Goal: Task Accomplishment & Management: Complete application form

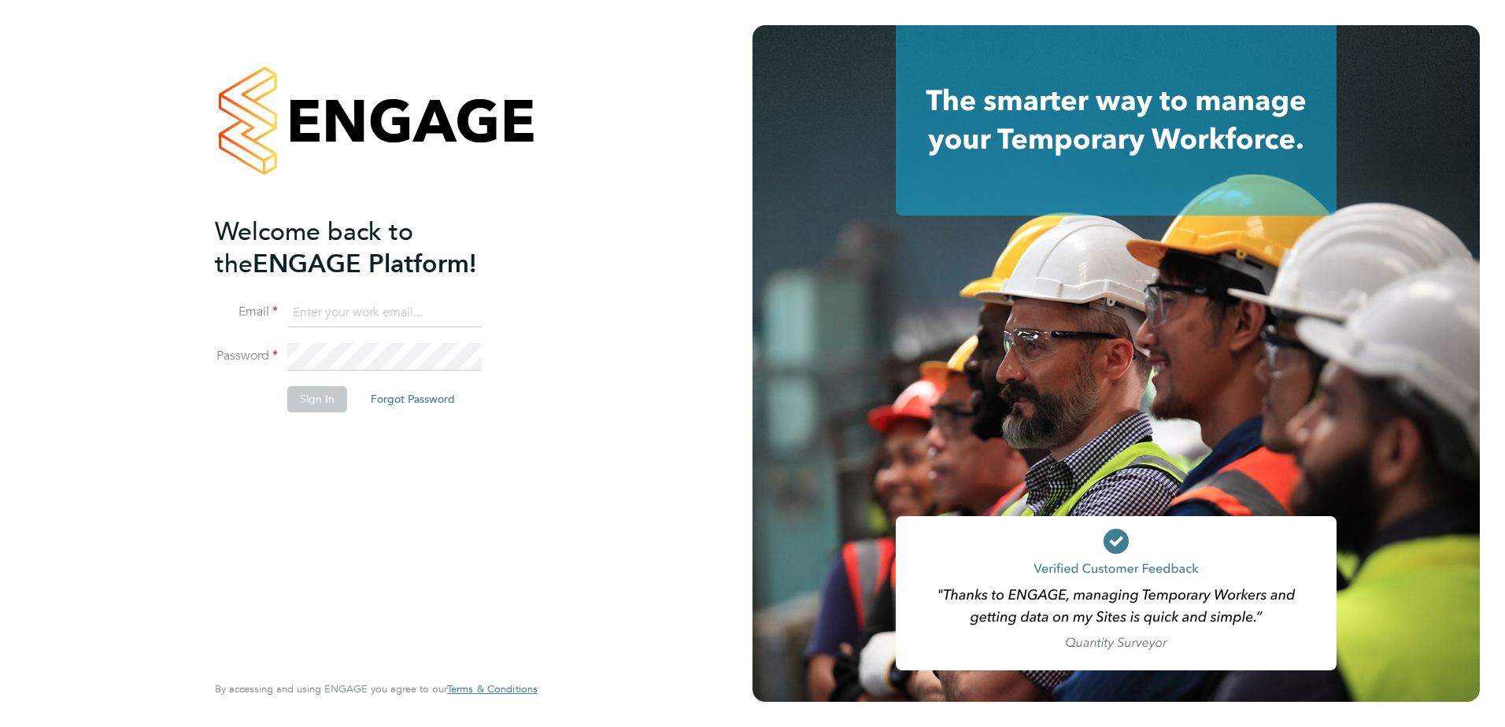
type input "[PERSON_NAME][EMAIL_ADDRESS][DOMAIN_NAME]"
click at [301, 387] on button "Sign In" at bounding box center [317, 399] width 60 height 25
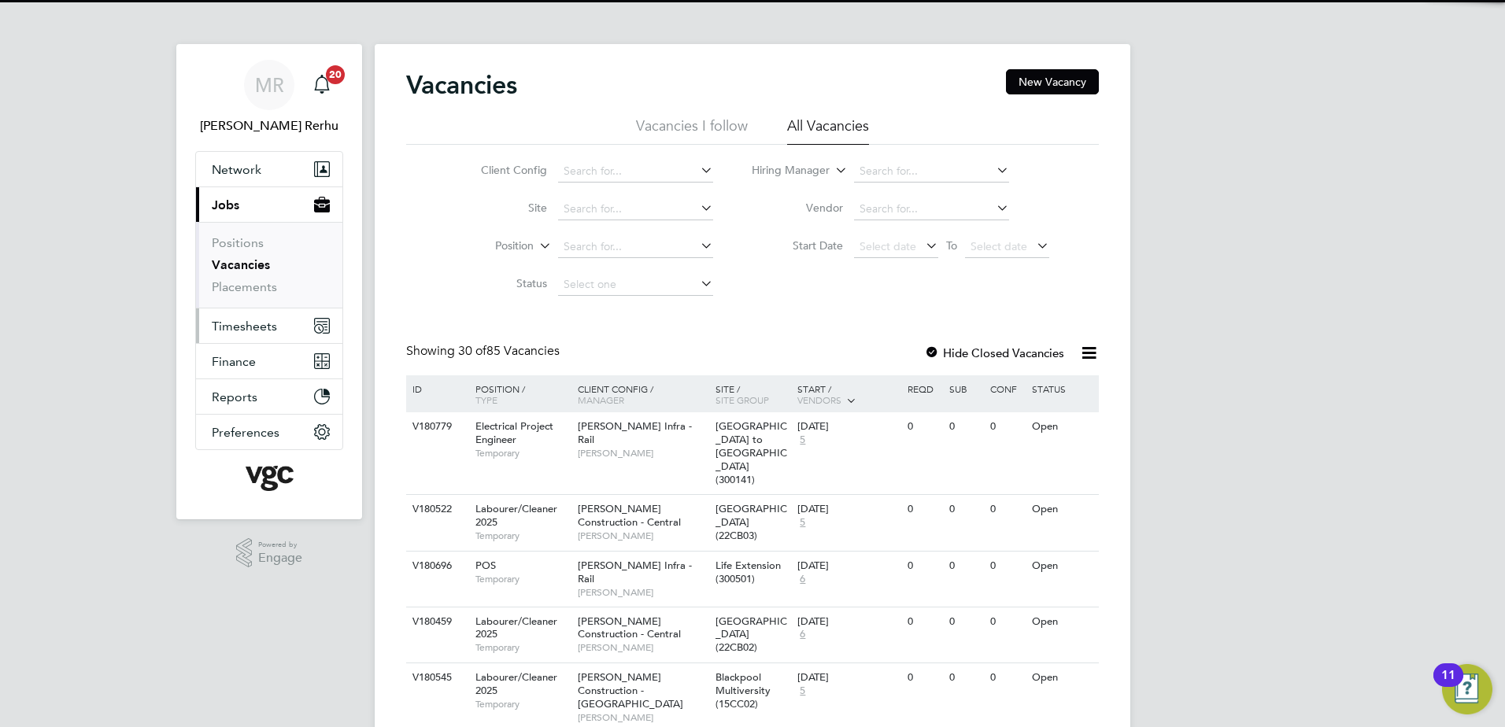
click at [262, 316] on button "Timesheets" at bounding box center [269, 326] width 146 height 35
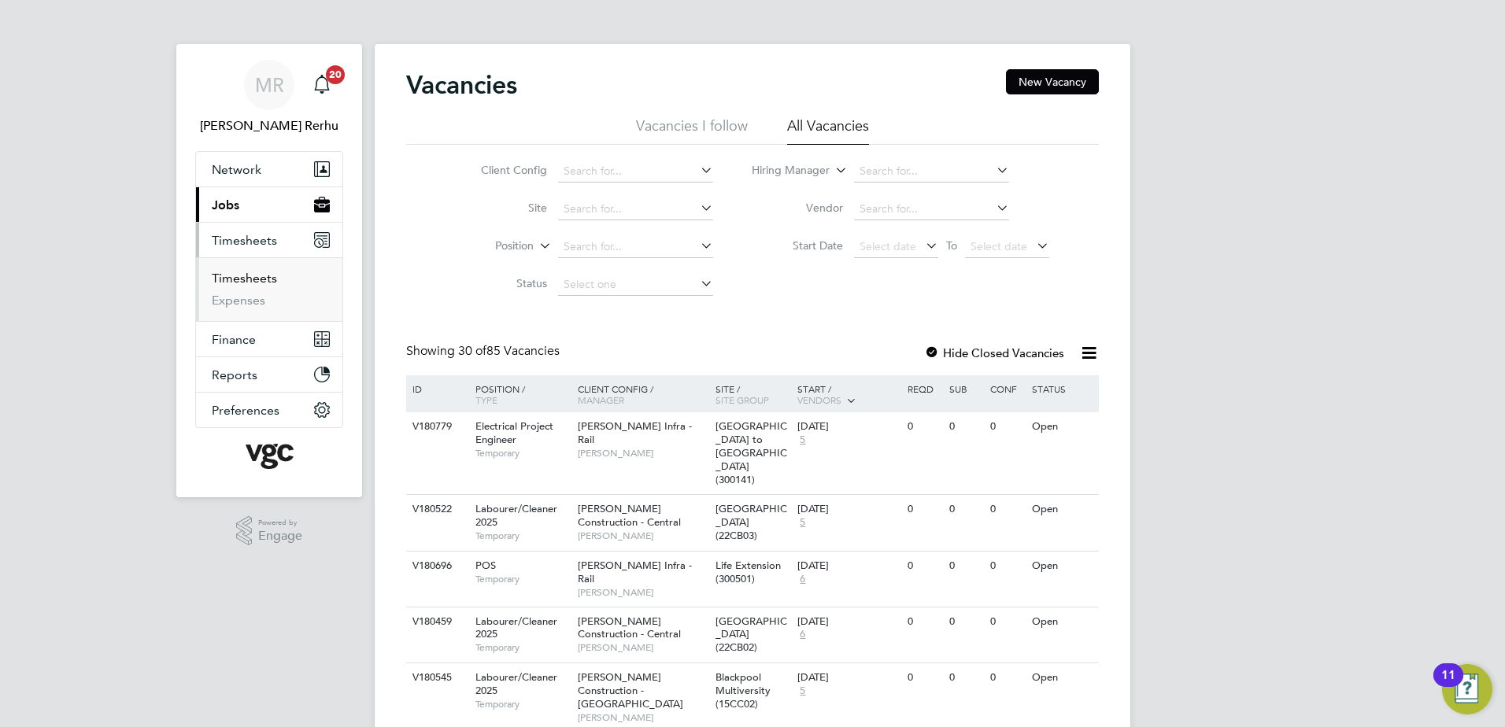
click at [231, 282] on link "Timesheets" at bounding box center [244, 278] width 65 height 15
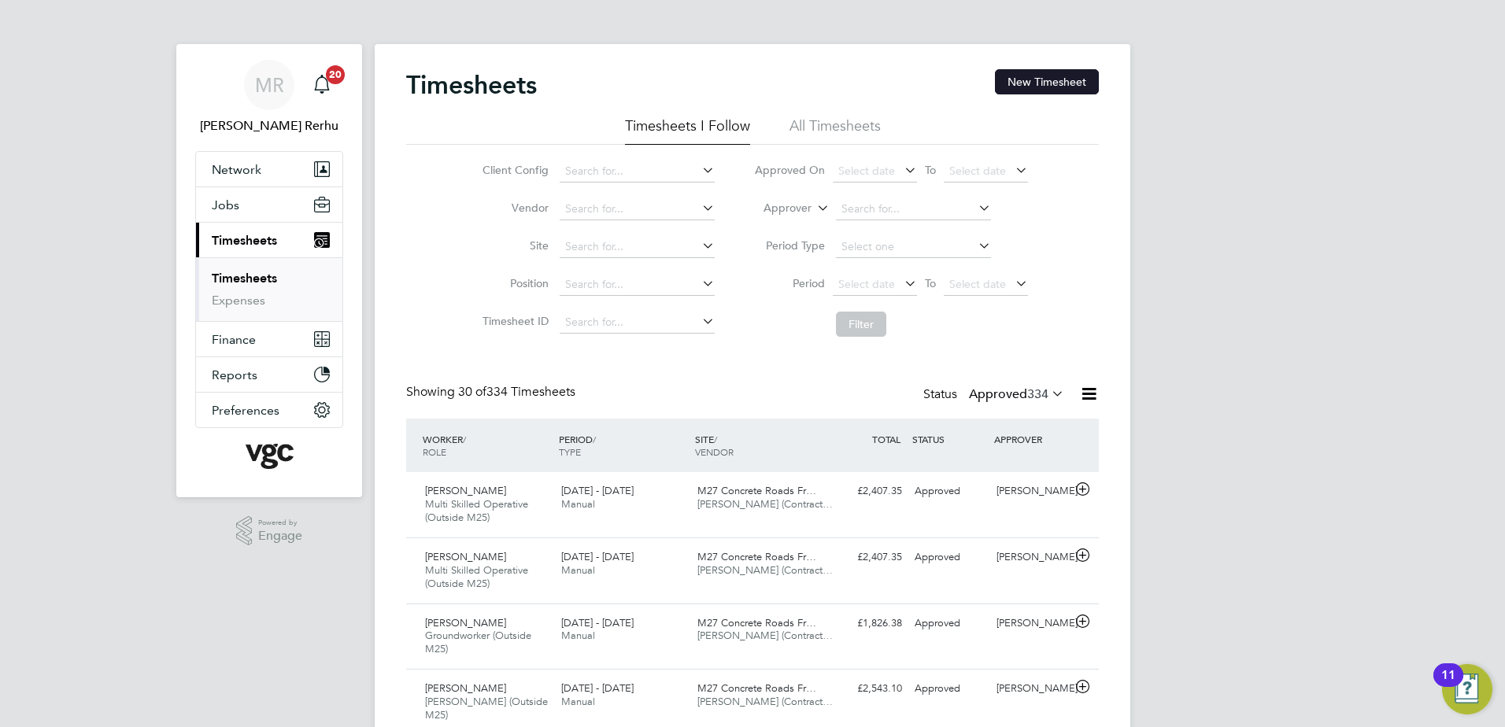
click at [1013, 86] on button "New Timesheet" at bounding box center [1047, 81] width 104 height 25
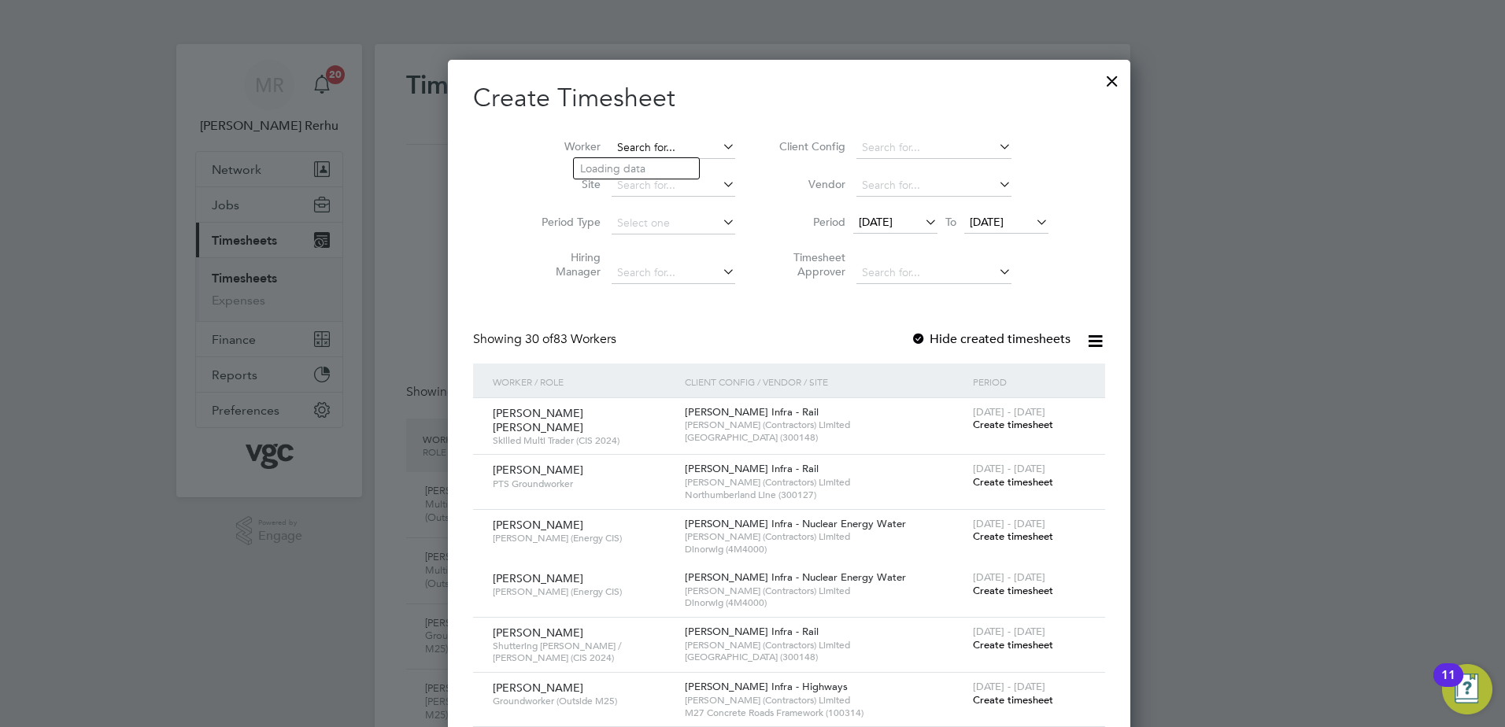
click at [639, 150] on input at bounding box center [674, 148] width 124 height 22
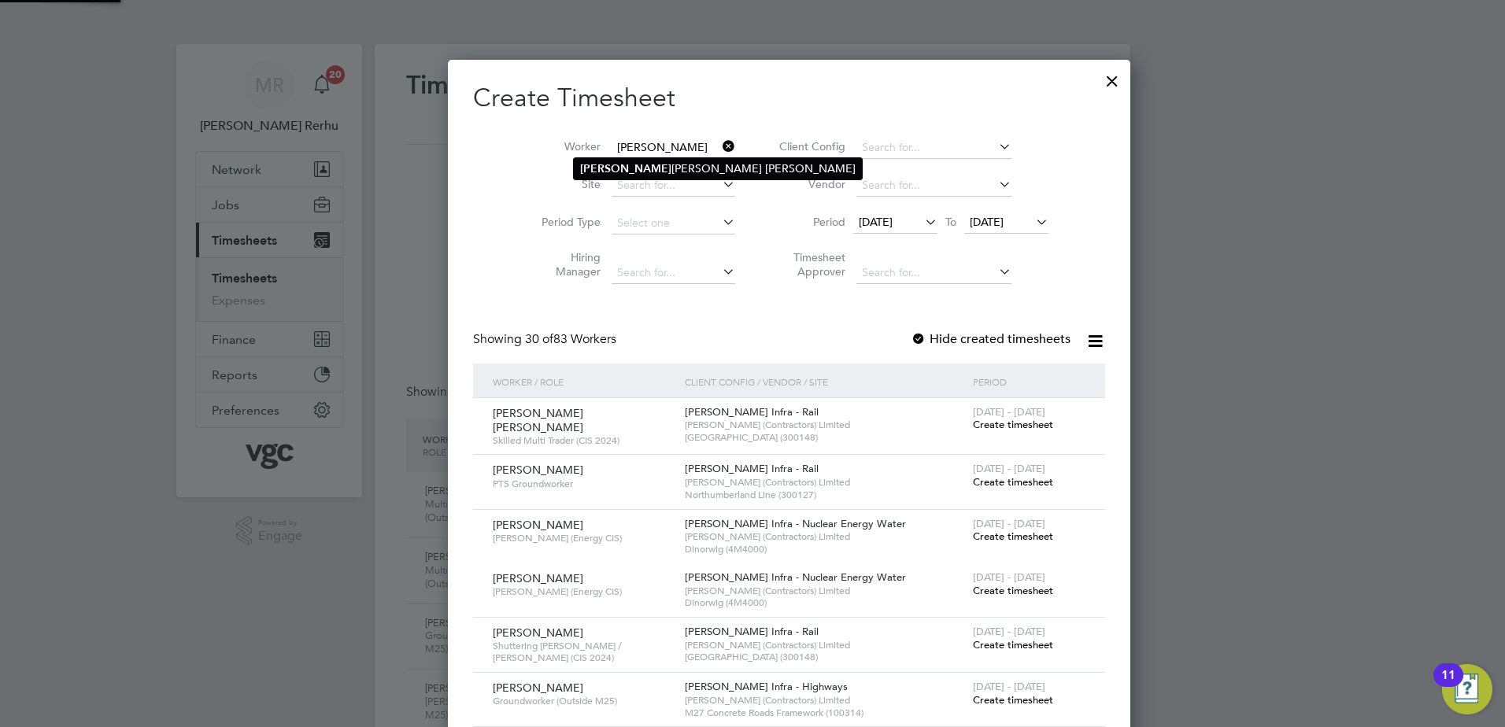
click at [649, 167] on li "Davinder Singh Johal" at bounding box center [718, 168] width 288 height 21
type input "Davinder Singh Johal"
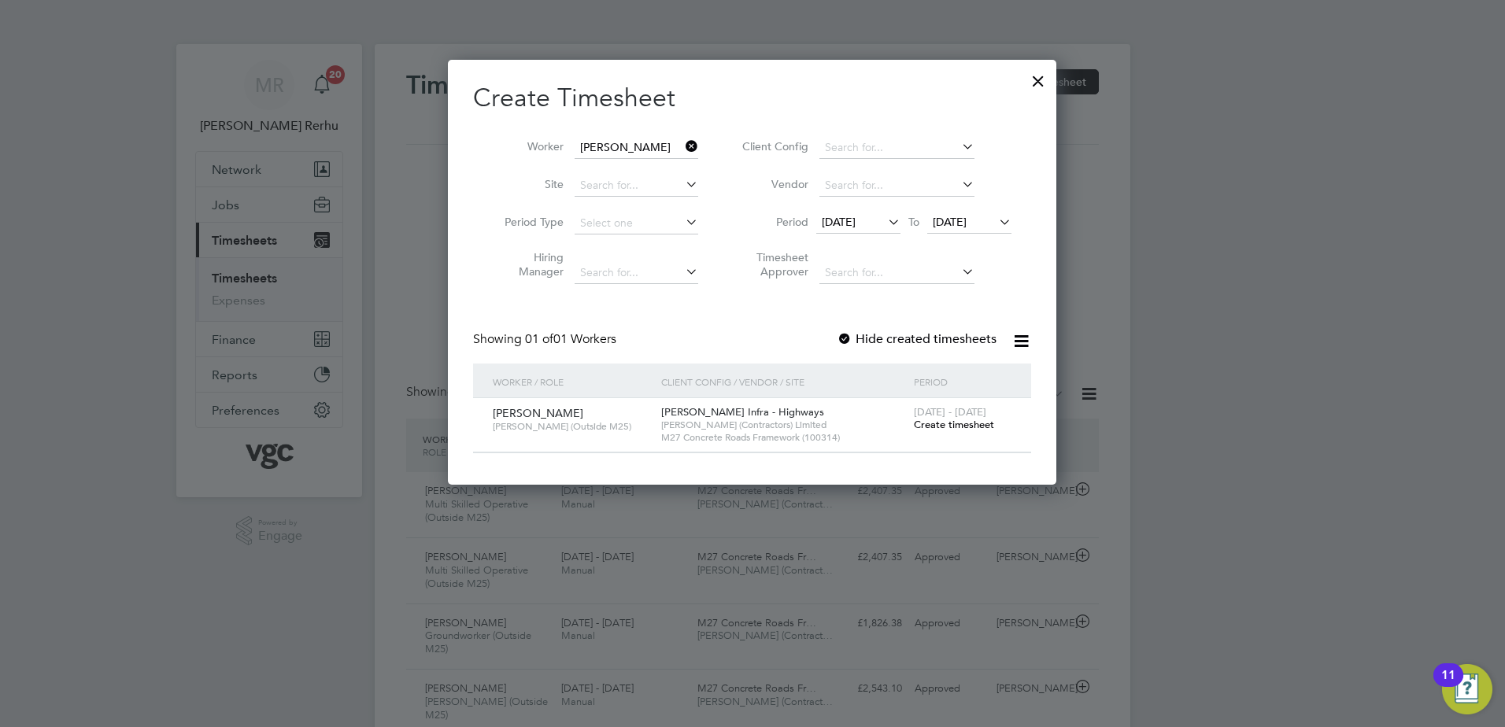
click at [962, 427] on span "Create timesheet" at bounding box center [954, 424] width 80 height 13
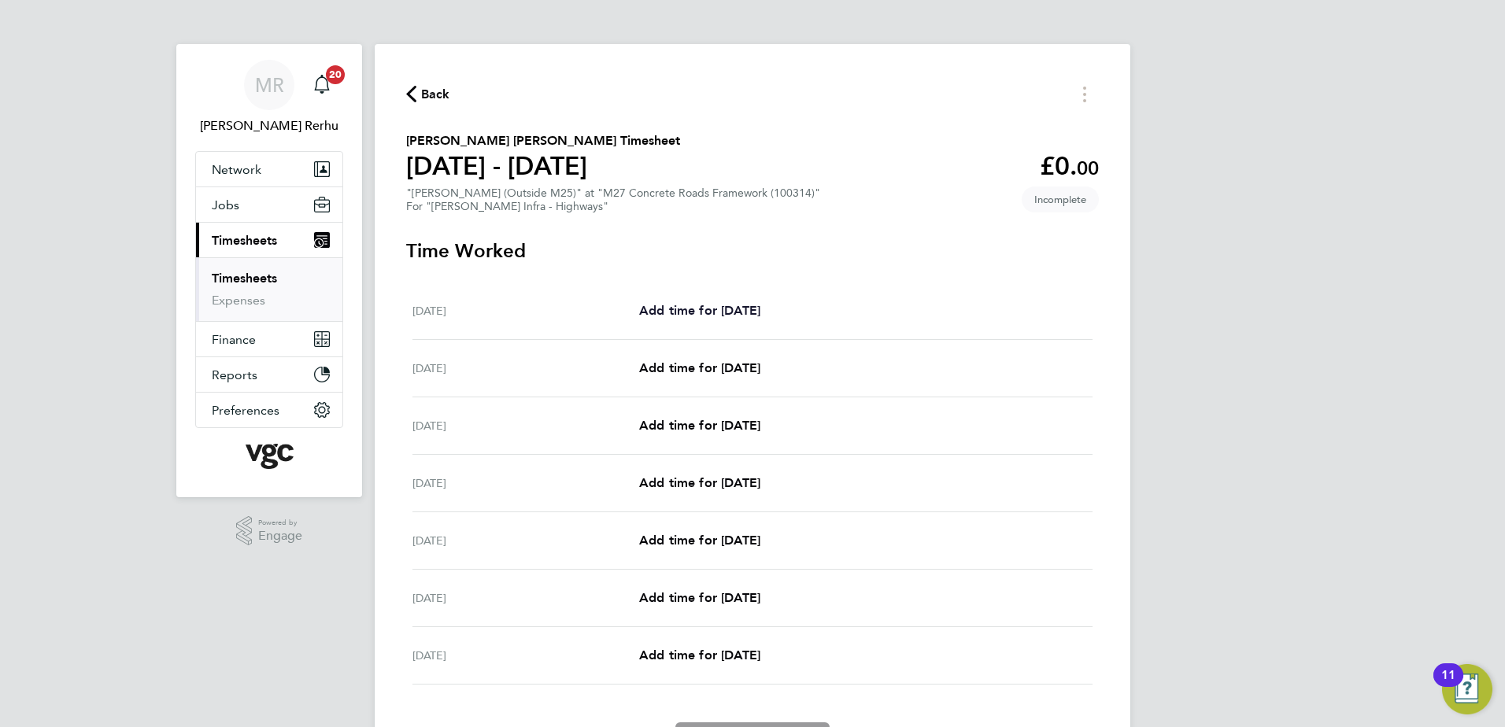
click at [753, 309] on span "Add time for Sat 20 Sep" at bounding box center [699, 310] width 121 height 15
select select "30"
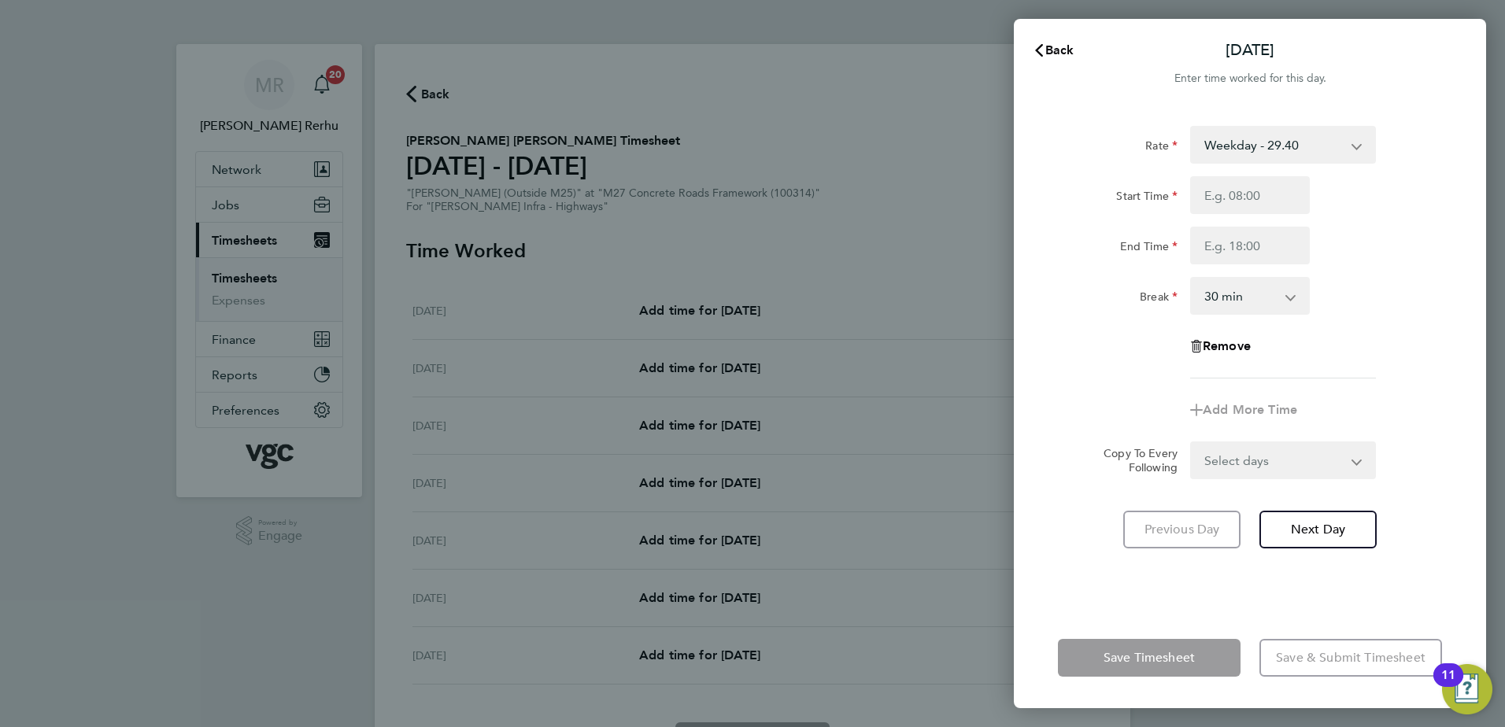
click at [1298, 131] on select "Weekday - 29.40 Weekday Nights - 36.75 Bank Holiday (exc Christmas) - 51.44 Wee…" at bounding box center [1274, 145] width 164 height 35
select select "30"
click at [1232, 185] on input "Start Time" at bounding box center [1250, 195] width 120 height 38
type input "07:30"
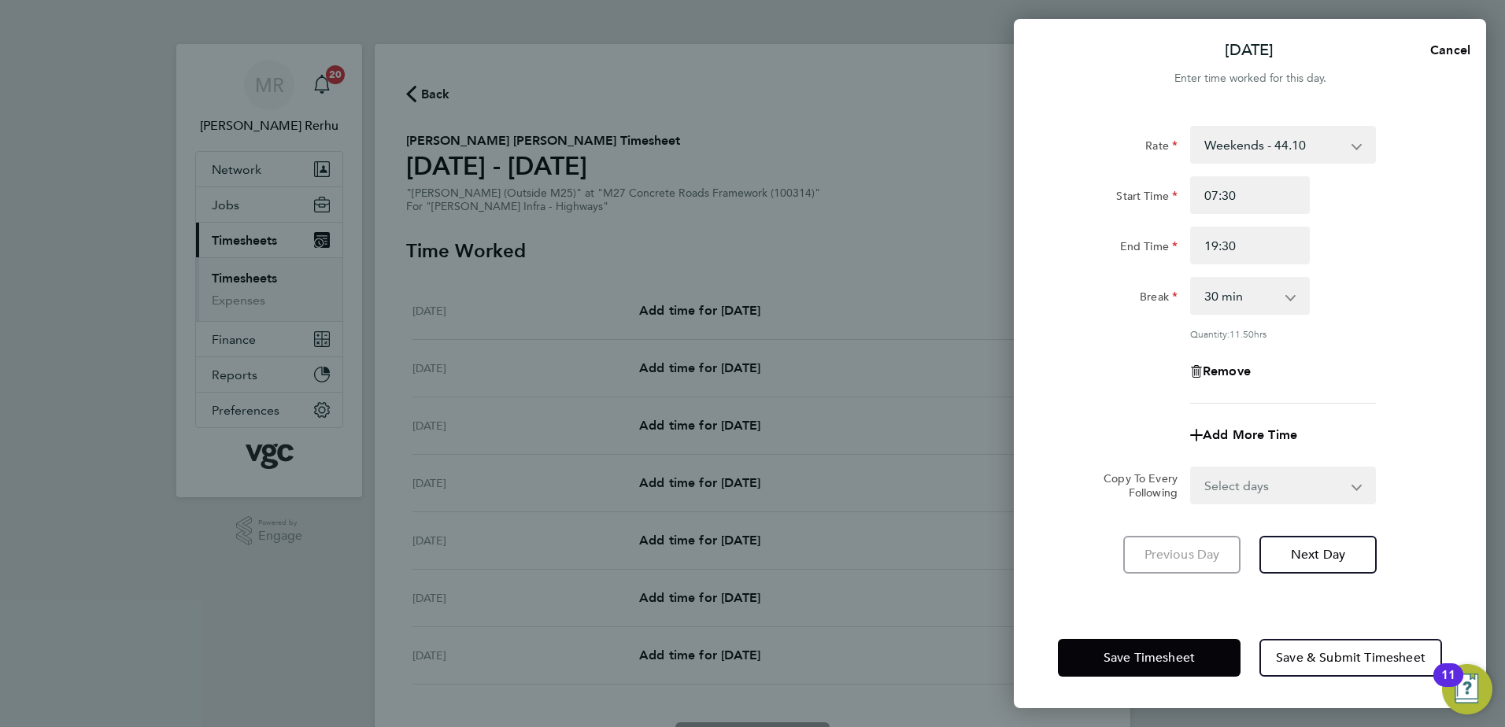
click at [1358, 284] on div "Break 0 min 15 min 30 min 45 min 60 min 75 min 90 min" at bounding box center [1250, 296] width 397 height 38
click at [1215, 246] on input "19:30" at bounding box center [1250, 246] width 120 height 38
type input "17:30"
click at [1379, 330] on div "Quantity: 11.50 hrs" at bounding box center [1283, 333] width 198 height 13
click at [1278, 484] on select "Select days Day Weekday (Mon-Fri) Monday Tuesday Wednesday Thursday Friday Sund…" at bounding box center [1274, 485] width 165 height 35
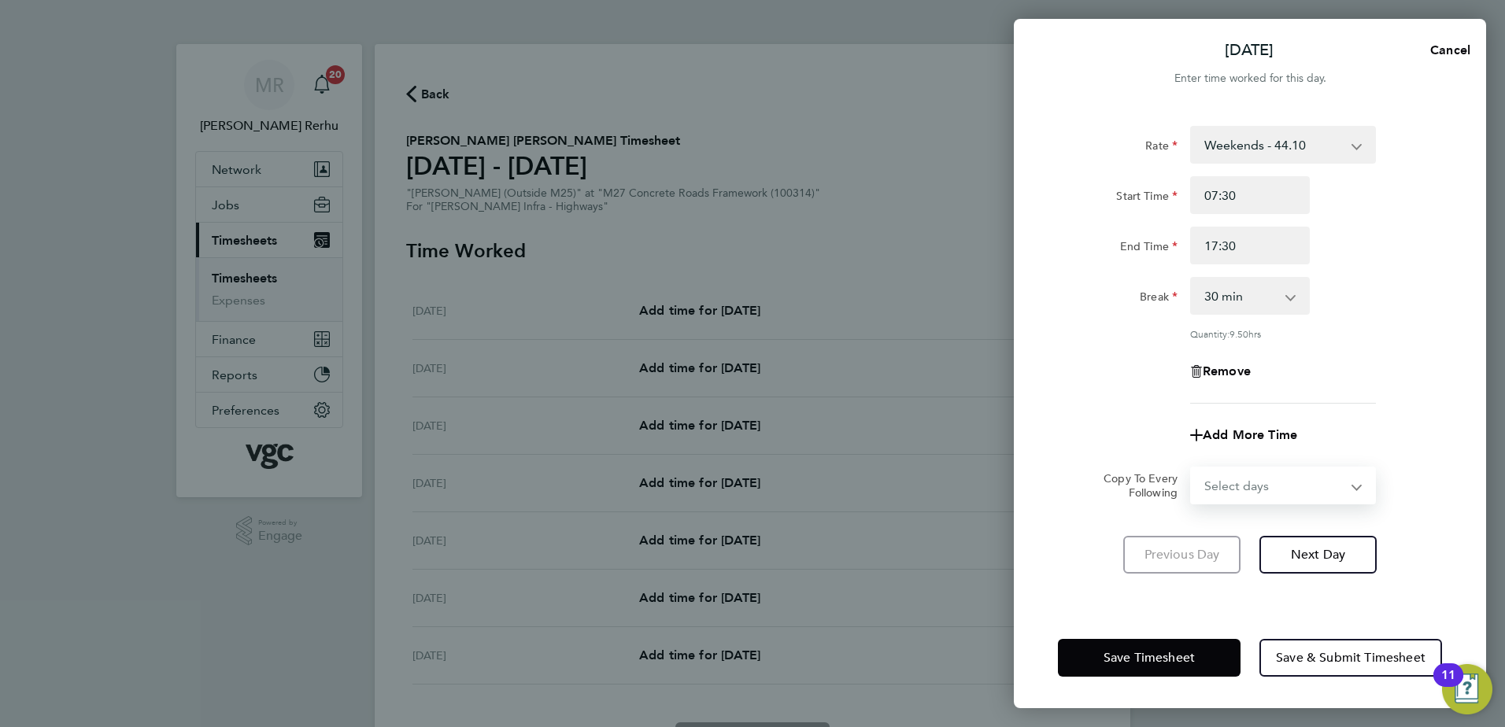
select select "DAY"
click at [1192, 468] on select "Select days Day Weekday (Mon-Fri) Monday Tuesday Wednesday Thursday Friday Sund…" at bounding box center [1274, 485] width 165 height 35
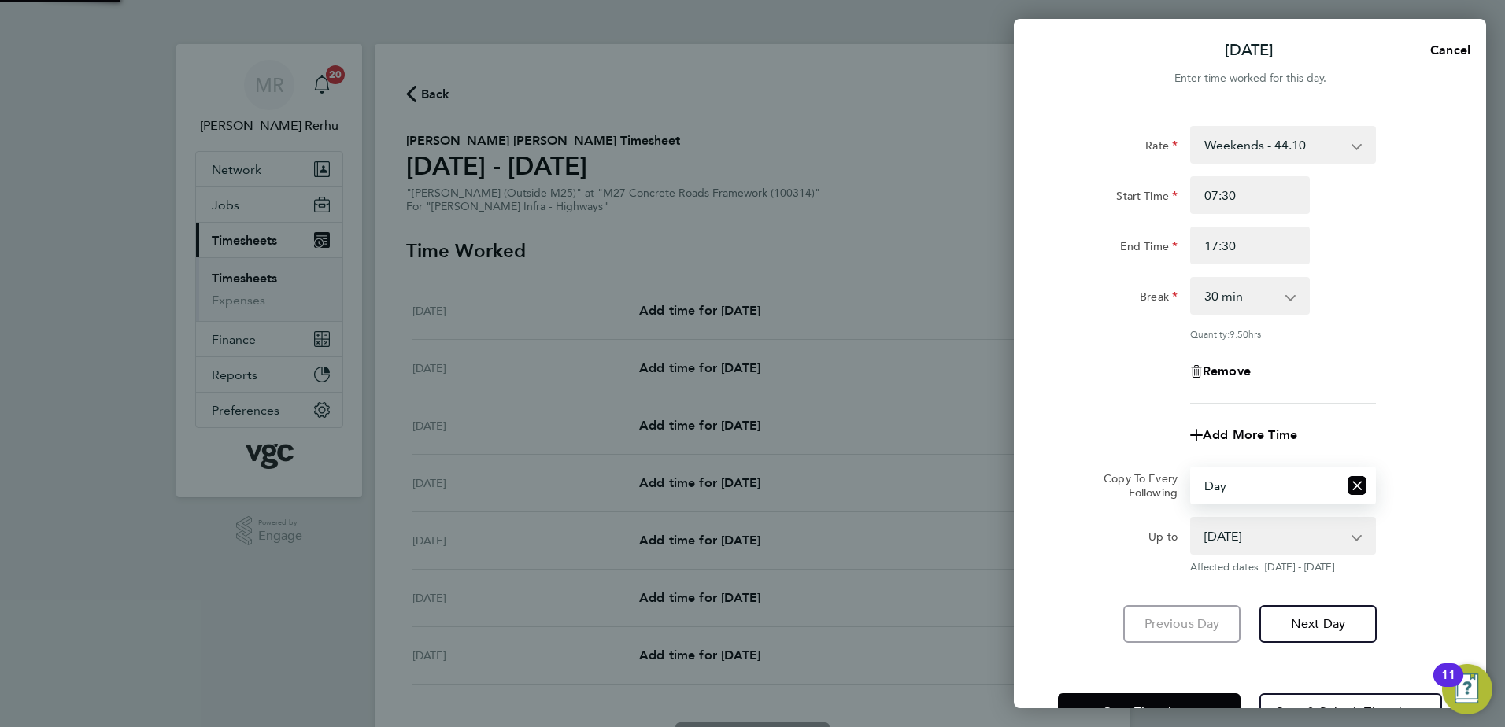
click at [1233, 539] on select "21 Sep 2025 22 Sep 2025 23 Sep 2025 24 Sep 2025 25 Sep 2025 26 Sep 2025" at bounding box center [1274, 536] width 164 height 35
select select "2025-09-21"
click at [1192, 519] on select "21 Sep 2025 22 Sep 2025 23 Sep 2025 24 Sep 2025 25 Sep 2025 26 Sep 2025" at bounding box center [1274, 536] width 164 height 35
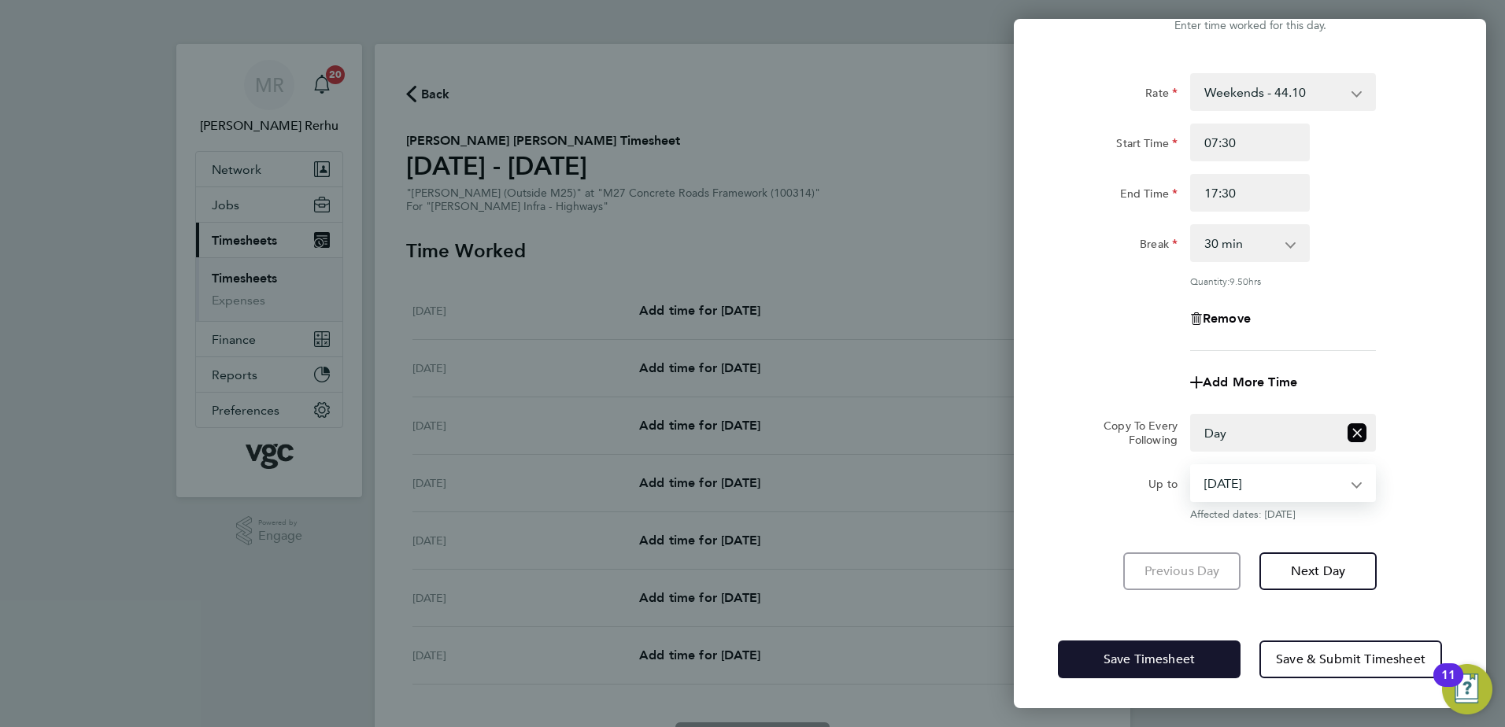
click at [1108, 662] on span "Save Timesheet" at bounding box center [1149, 660] width 91 height 16
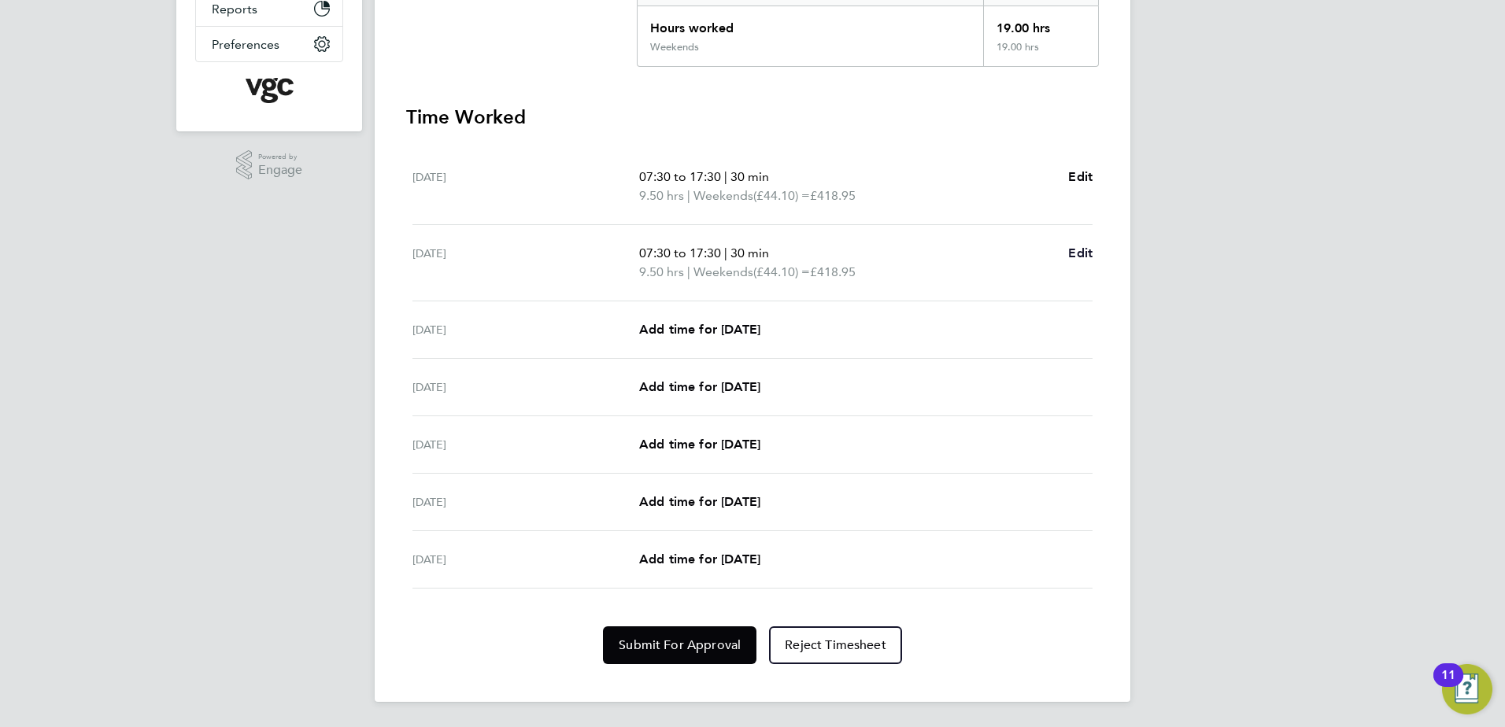
click at [1090, 250] on span "Edit" at bounding box center [1080, 253] width 24 height 15
select select "30"
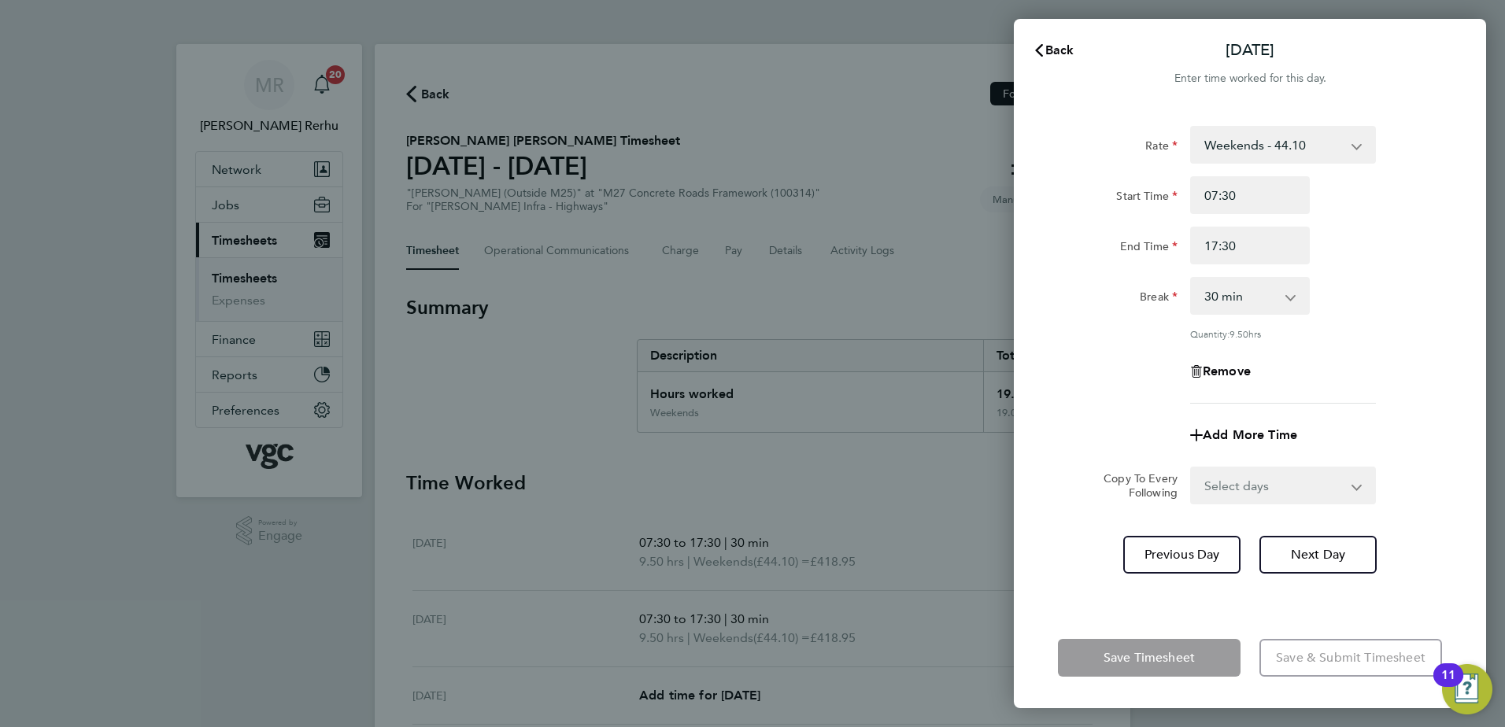
click at [1323, 143] on select "Weekends - 44.10 Weekday - 29.40 Weekday Nights - 36.75 Bank Holiday (exc Chris…" at bounding box center [1274, 145] width 164 height 35
click at [1208, 367] on span "Remove" at bounding box center [1227, 371] width 48 height 15
select select "null"
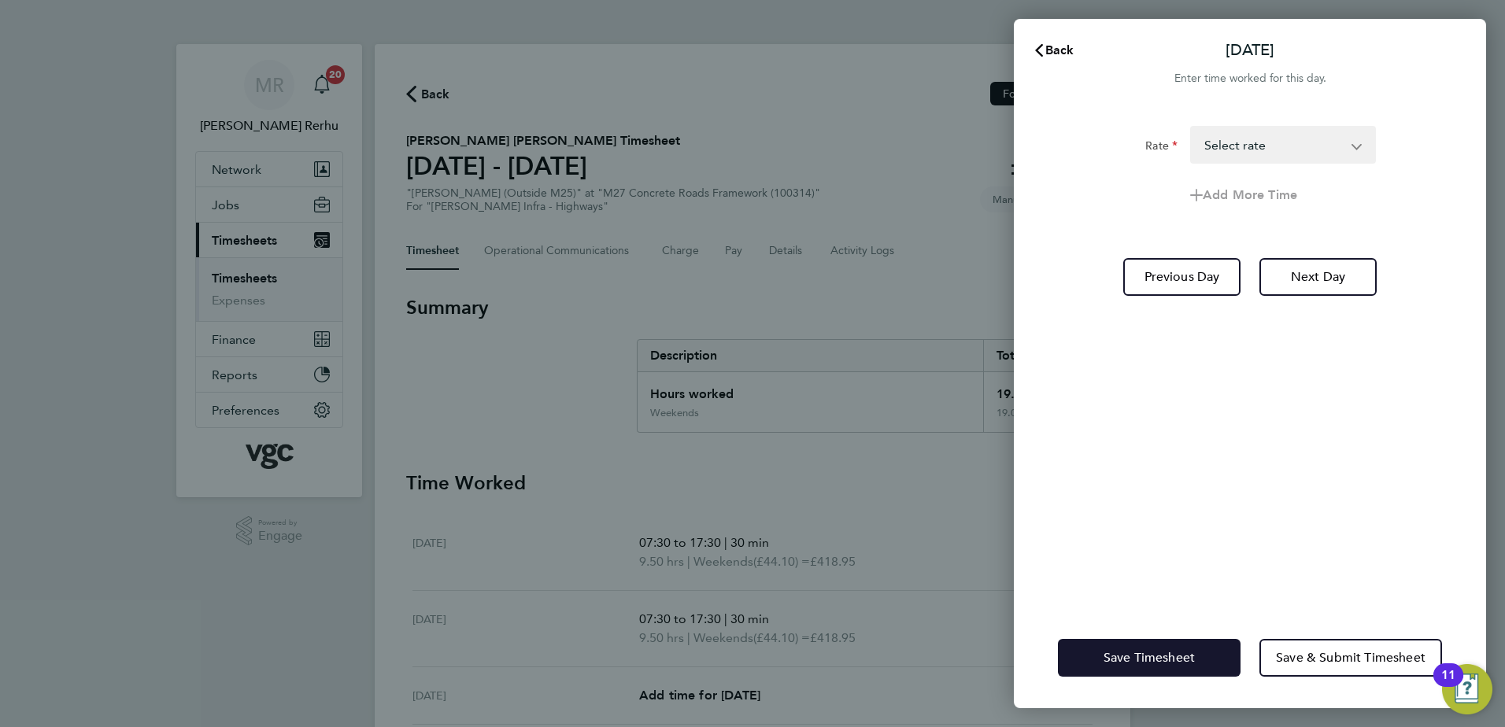
click at [1117, 661] on span "Save Timesheet" at bounding box center [1149, 658] width 91 height 16
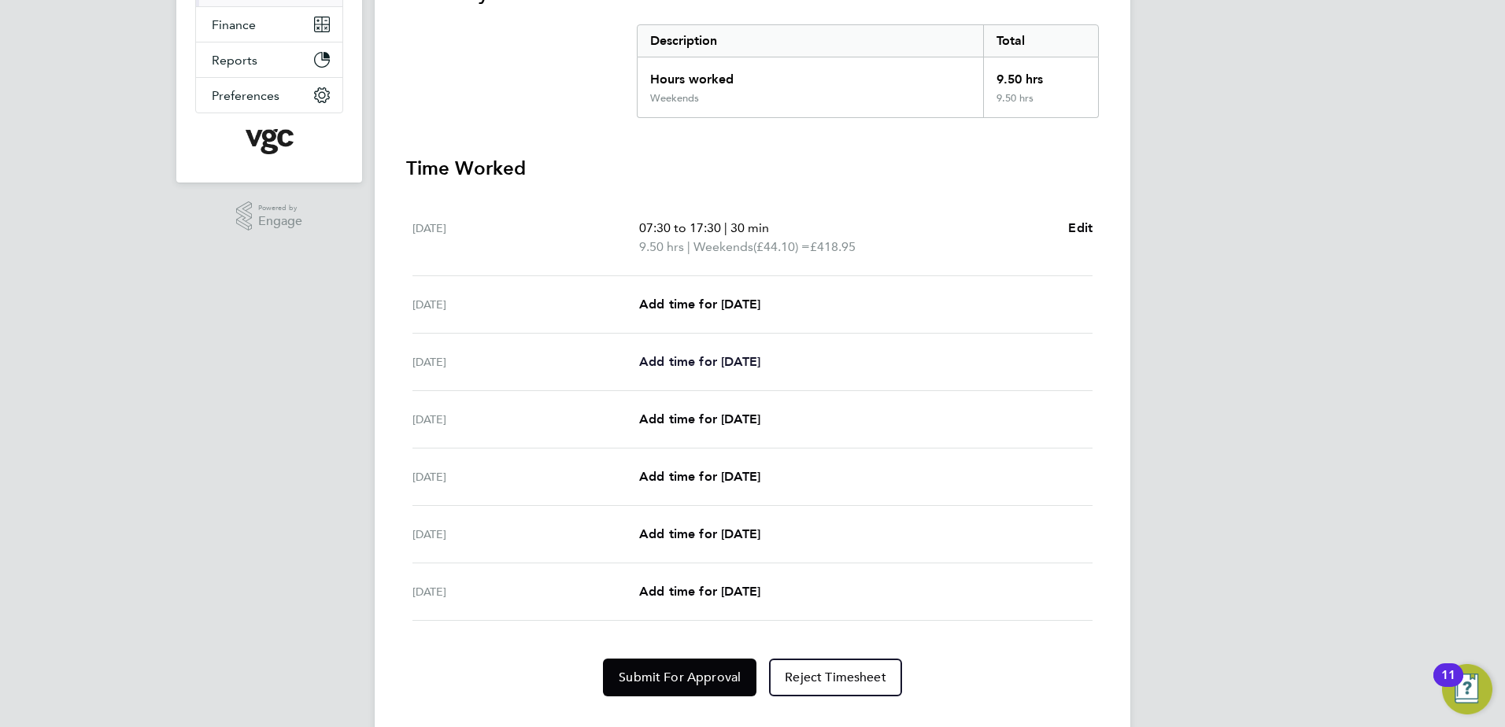
click at [705, 353] on link "Add time for Mon 22 Sep" at bounding box center [699, 362] width 121 height 19
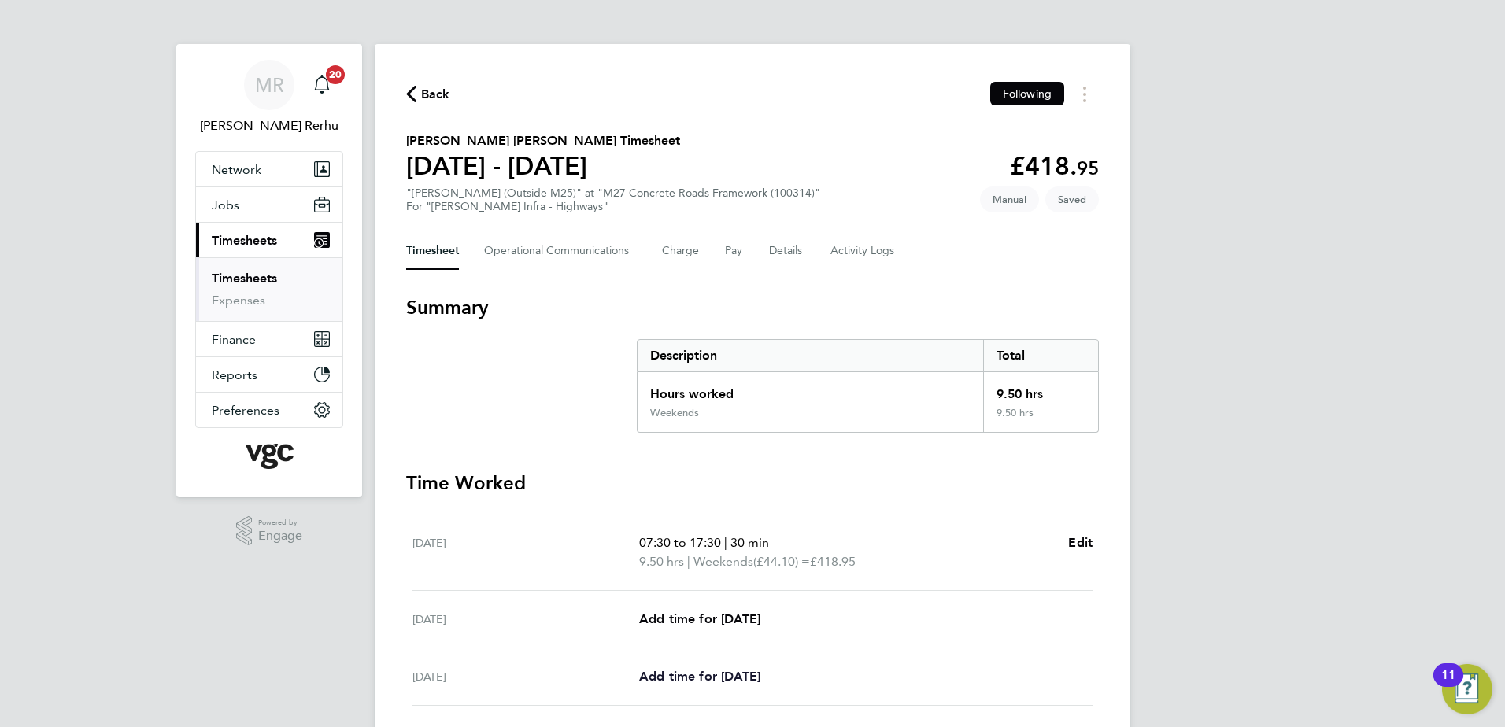
select select "30"
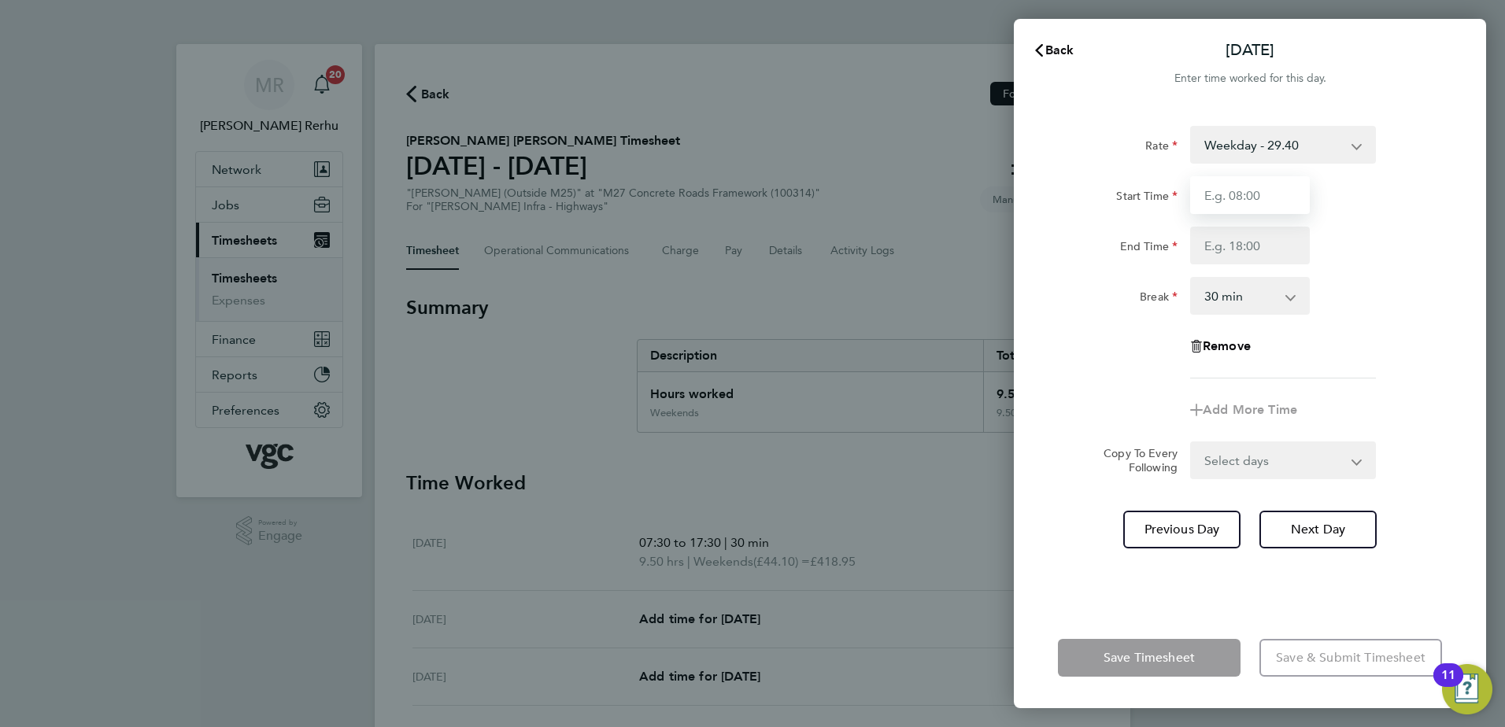
click at [1284, 197] on input "Start Time" at bounding box center [1250, 195] width 120 height 38
type input "07:30"
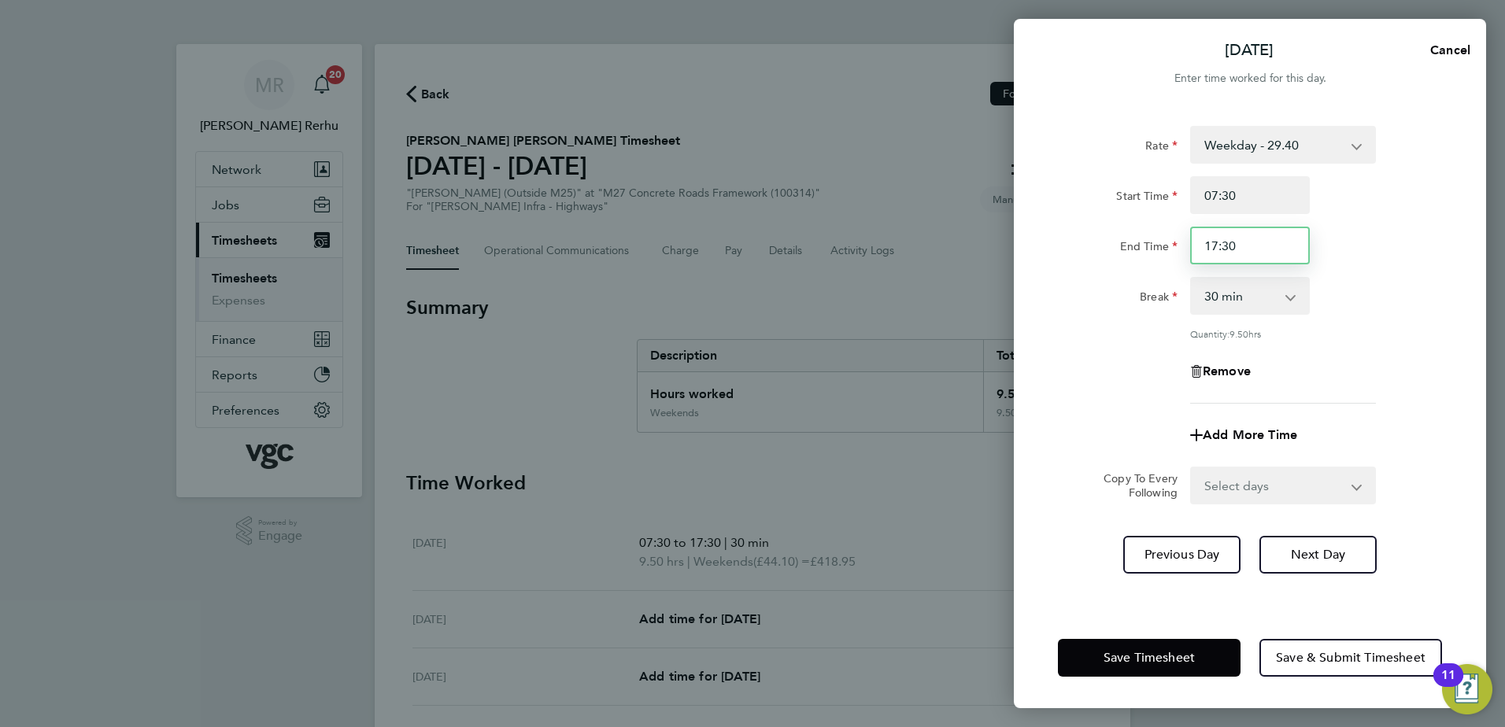
click at [1218, 240] on input "17:30" at bounding box center [1250, 246] width 120 height 38
type input "19:30"
click at [1308, 385] on div "Remove" at bounding box center [1250, 372] width 132 height 38
click at [1303, 457] on form "Rate Weekday - 29.40 Weekday Nights - 36.75 Bank Holiday (exc Christmas) - 51.4…" at bounding box center [1250, 315] width 384 height 379
click at [1306, 482] on select "Select days Day Tuesday Wednesday Thursday Friday" at bounding box center [1274, 485] width 165 height 35
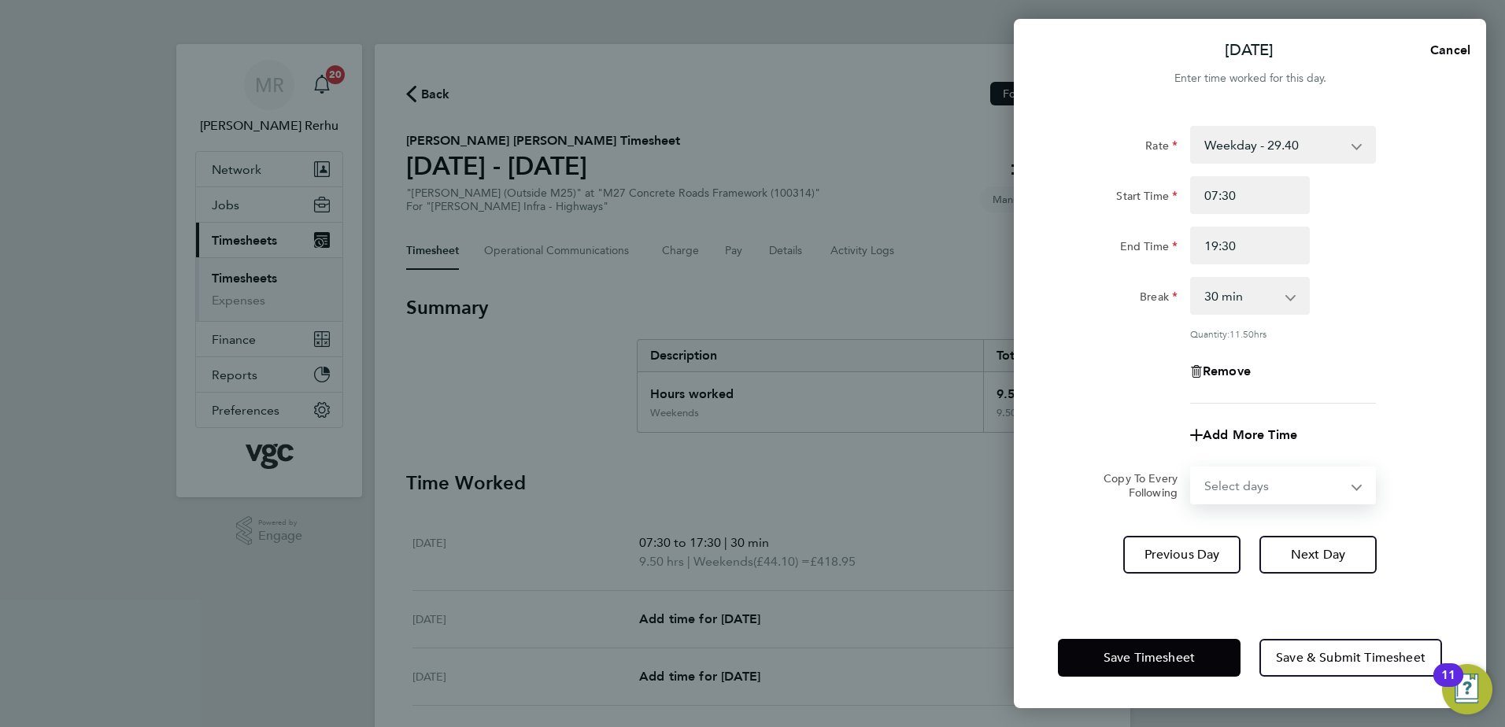
select select "DAY"
click at [1192, 468] on select "Select days Day Tuesday Wednesday Thursday Friday" at bounding box center [1274, 485] width 165 height 35
select select "2025-09-26"
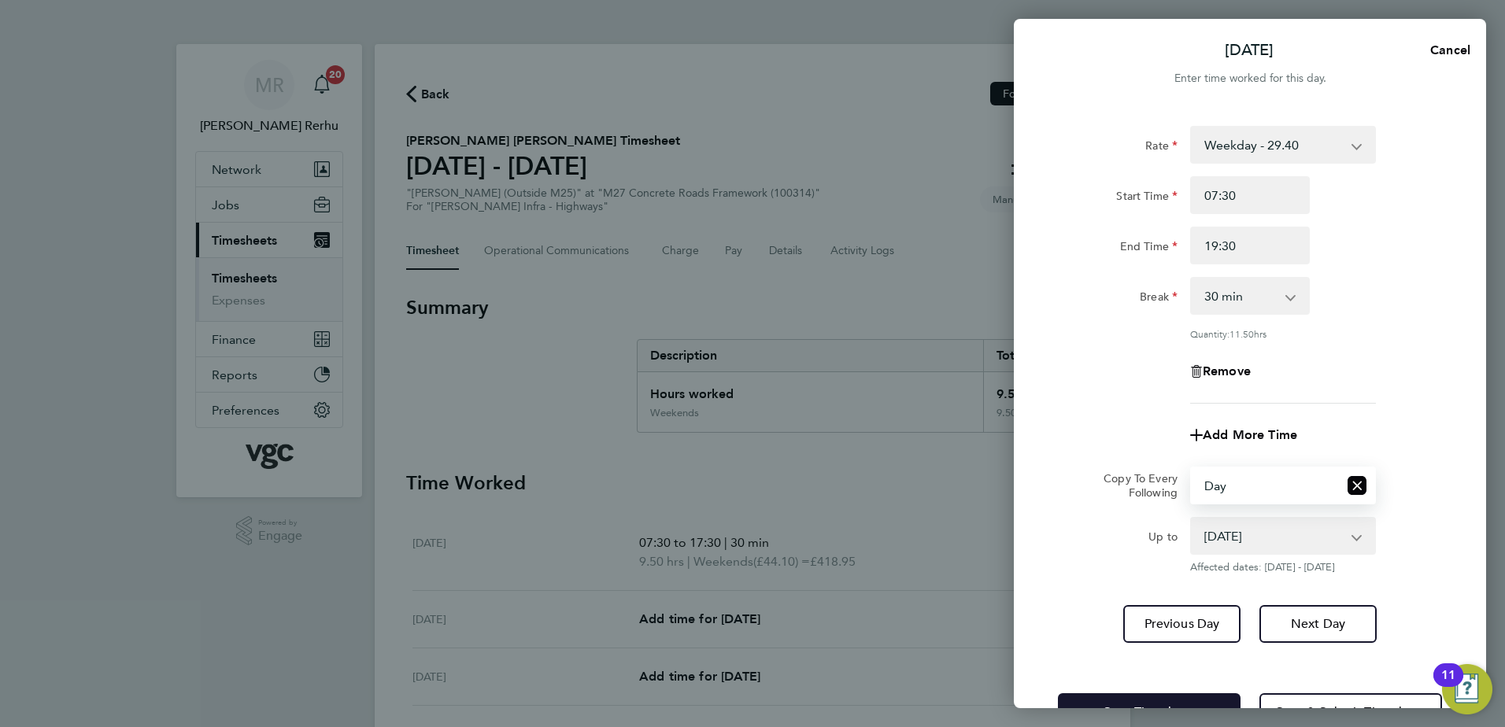
click at [1127, 699] on button "Save Timesheet" at bounding box center [1149, 713] width 183 height 38
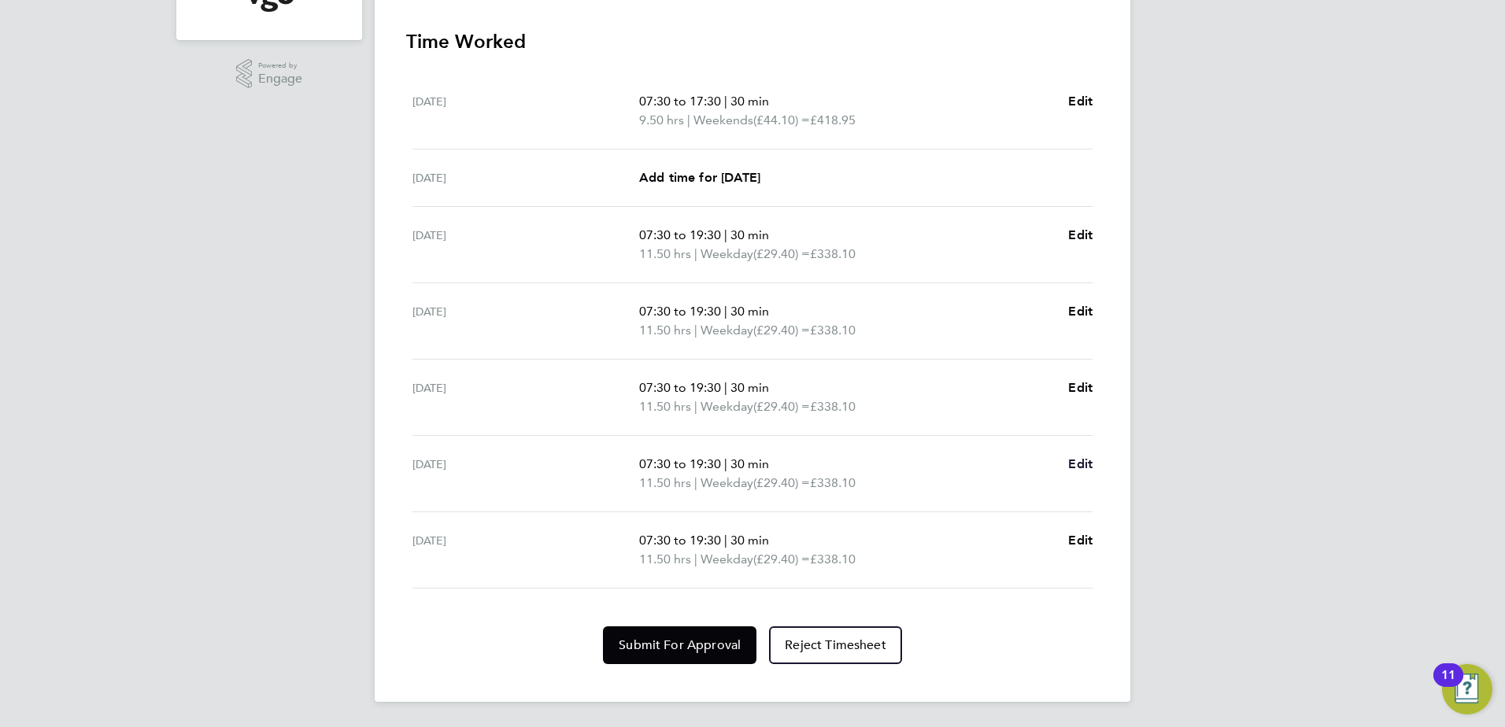
click at [1073, 460] on span "Edit" at bounding box center [1080, 464] width 24 height 15
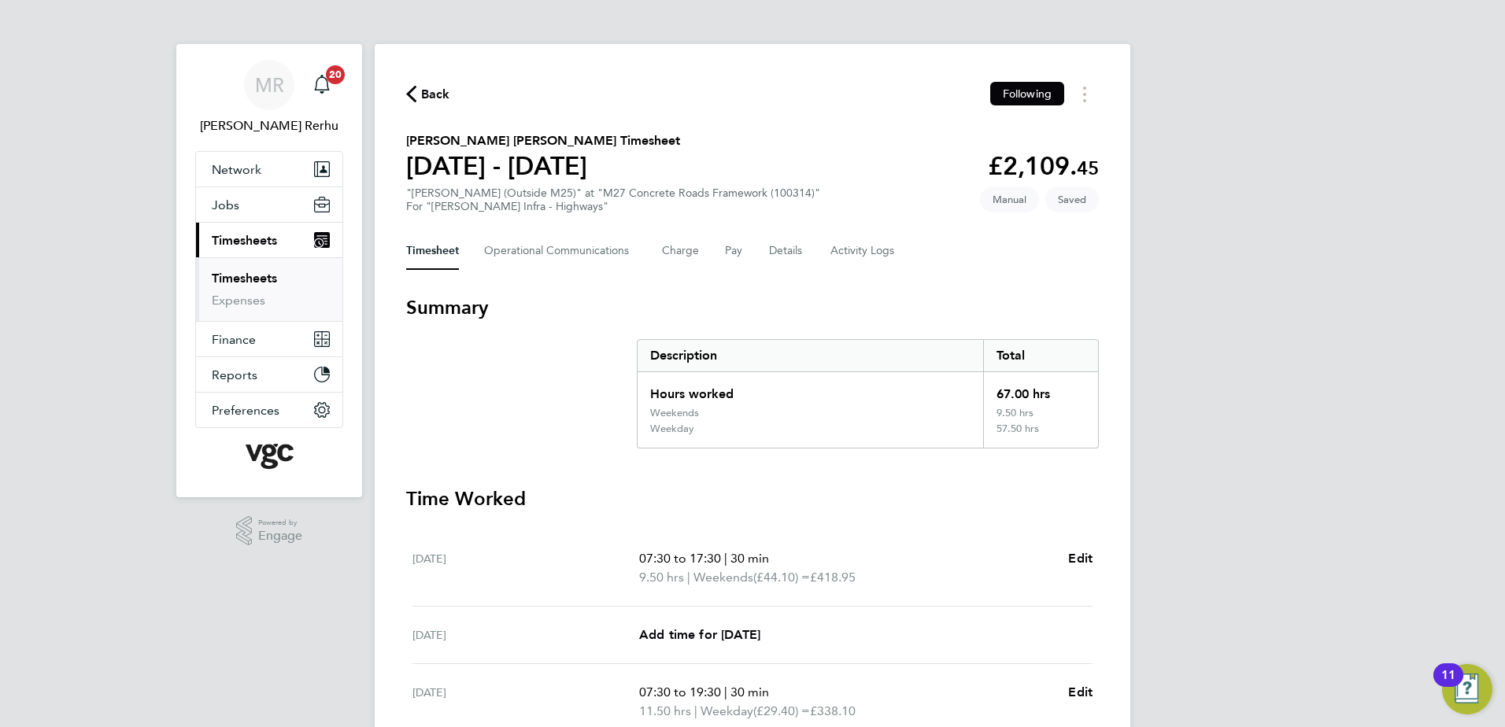
select select "30"
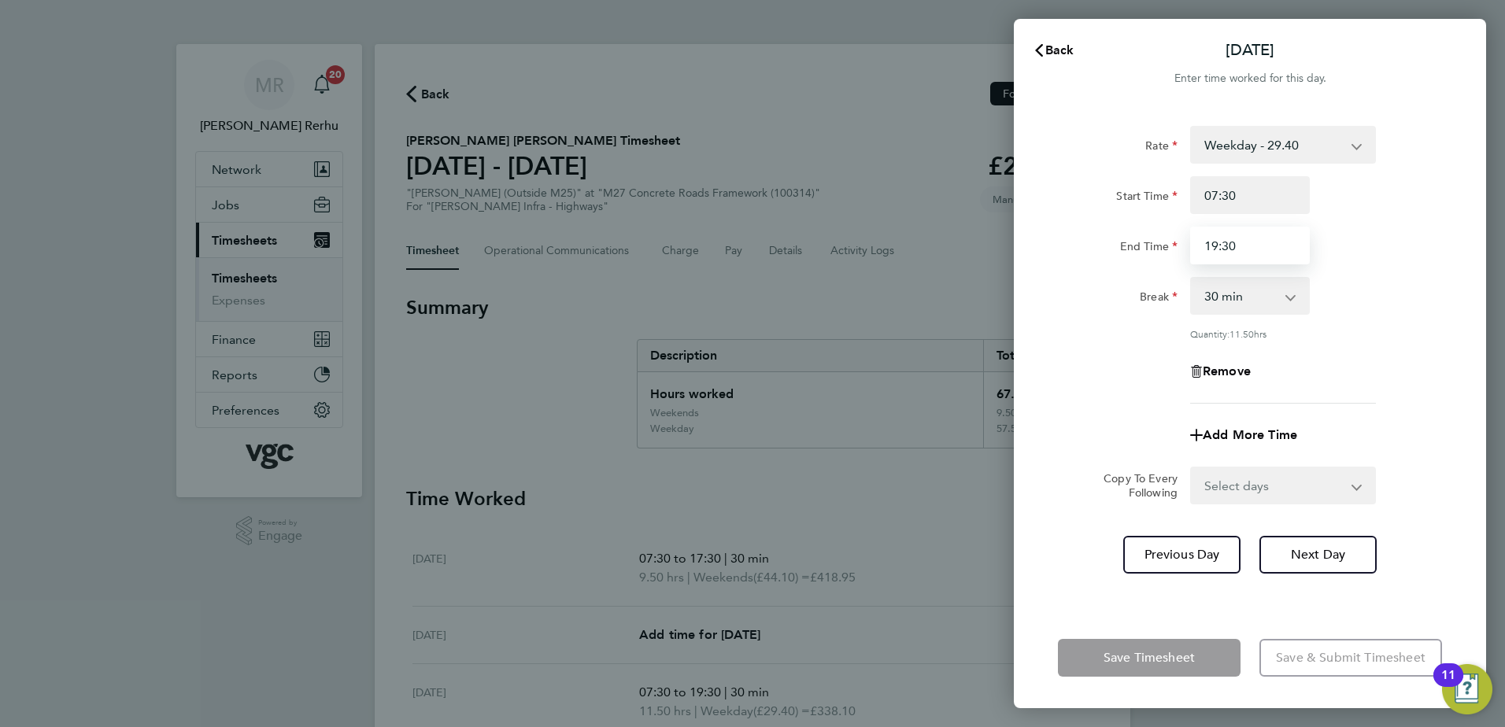
click at [1256, 245] on input "19:30" at bounding box center [1250, 246] width 120 height 38
type input "19:00"
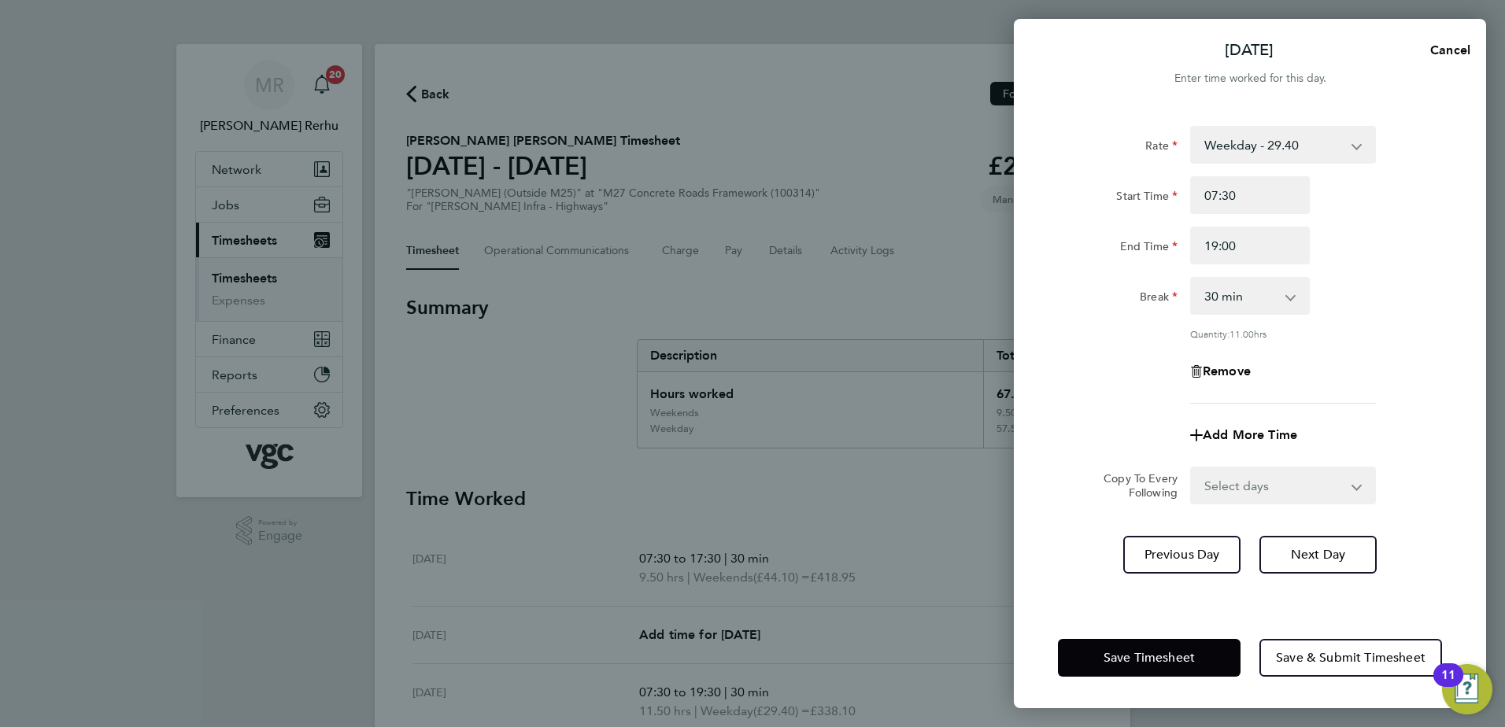
click at [1378, 340] on div "Rate Weekday - 29.40 Weekday Nights - 36.75 Bank Holiday (exc Christmas) - 51.4…" at bounding box center [1250, 265] width 384 height 278
click at [1259, 470] on select "Select days Friday" at bounding box center [1274, 485] width 165 height 35
select select "FRI"
click at [1192, 468] on select "Select days Friday" at bounding box center [1274, 485] width 165 height 35
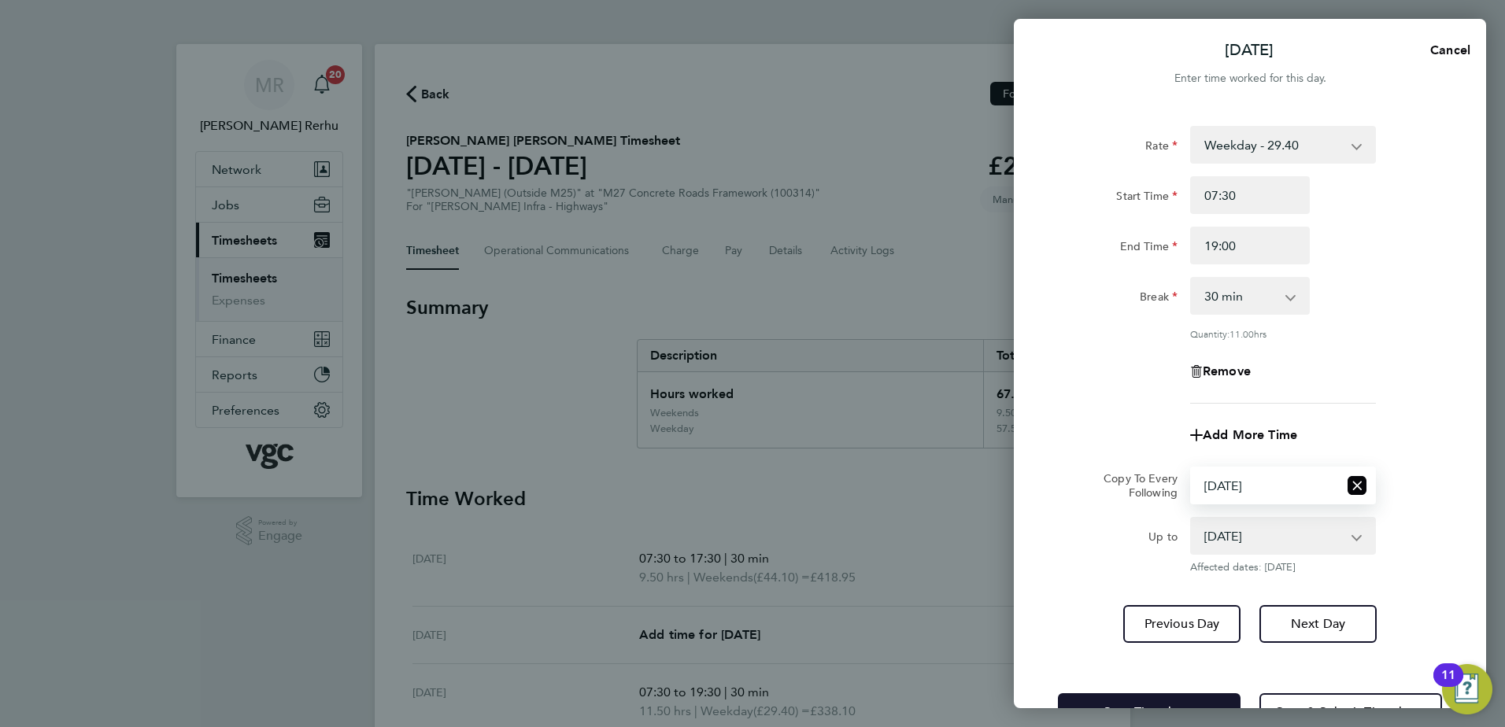
click at [1168, 699] on button "Save Timesheet" at bounding box center [1149, 713] width 183 height 38
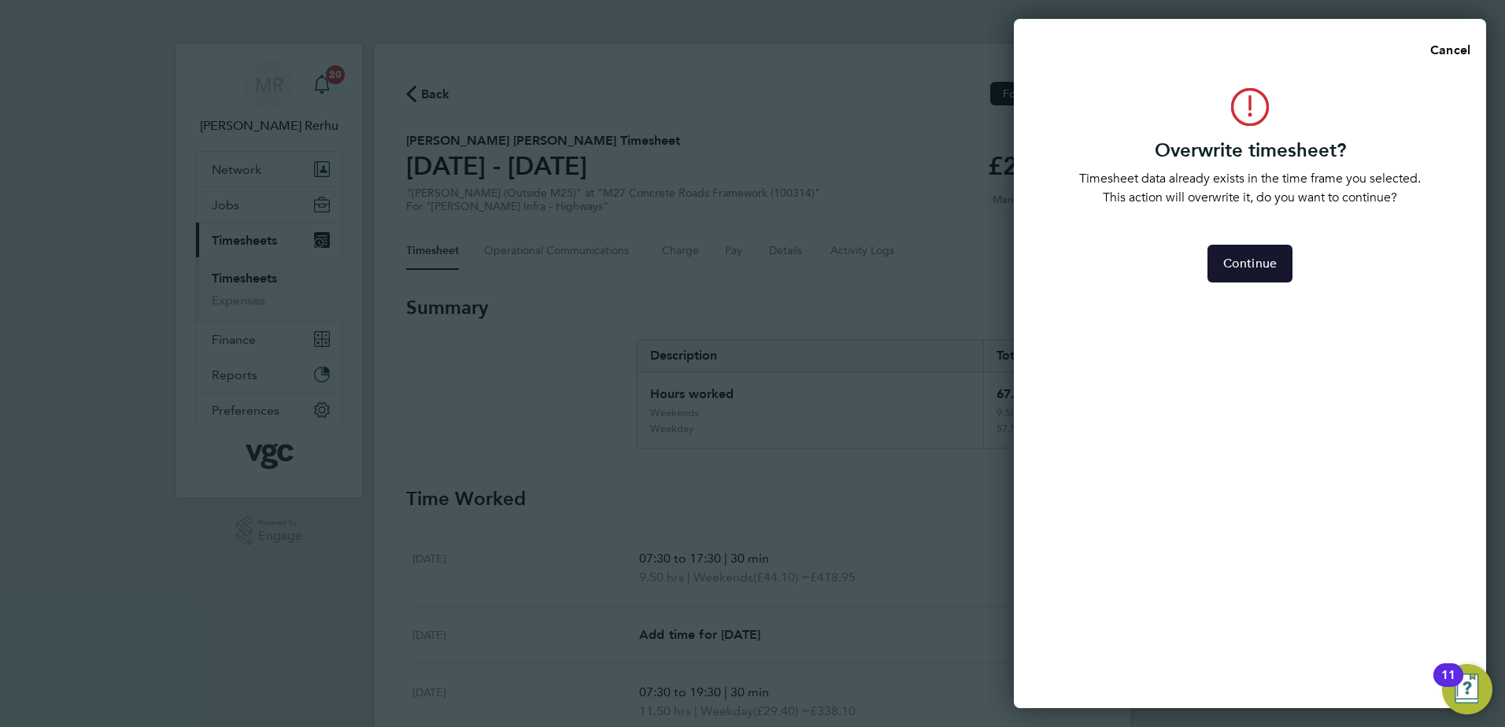
click at [1286, 261] on button "Continue" at bounding box center [1250, 264] width 85 height 38
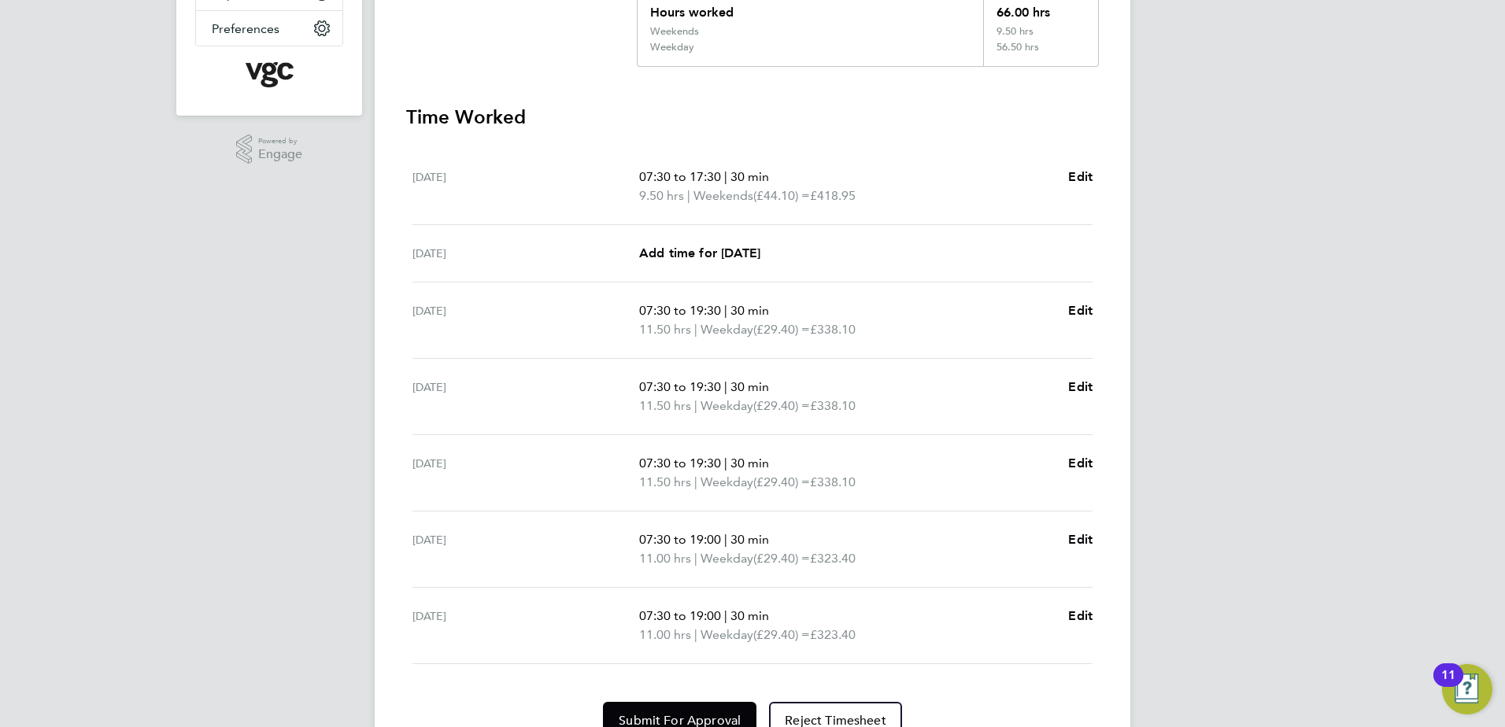
scroll to position [394, 0]
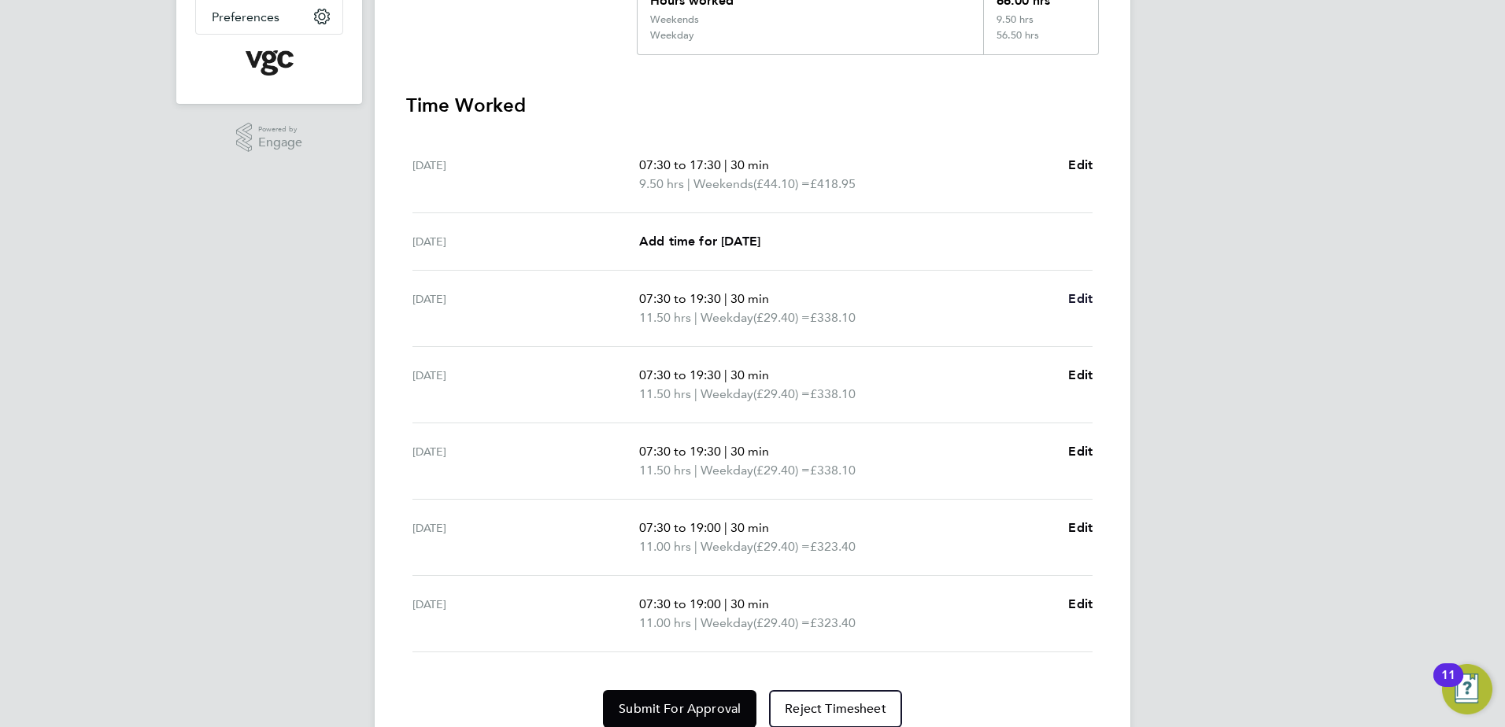
click at [1078, 300] on span "Edit" at bounding box center [1080, 298] width 24 height 15
select select "30"
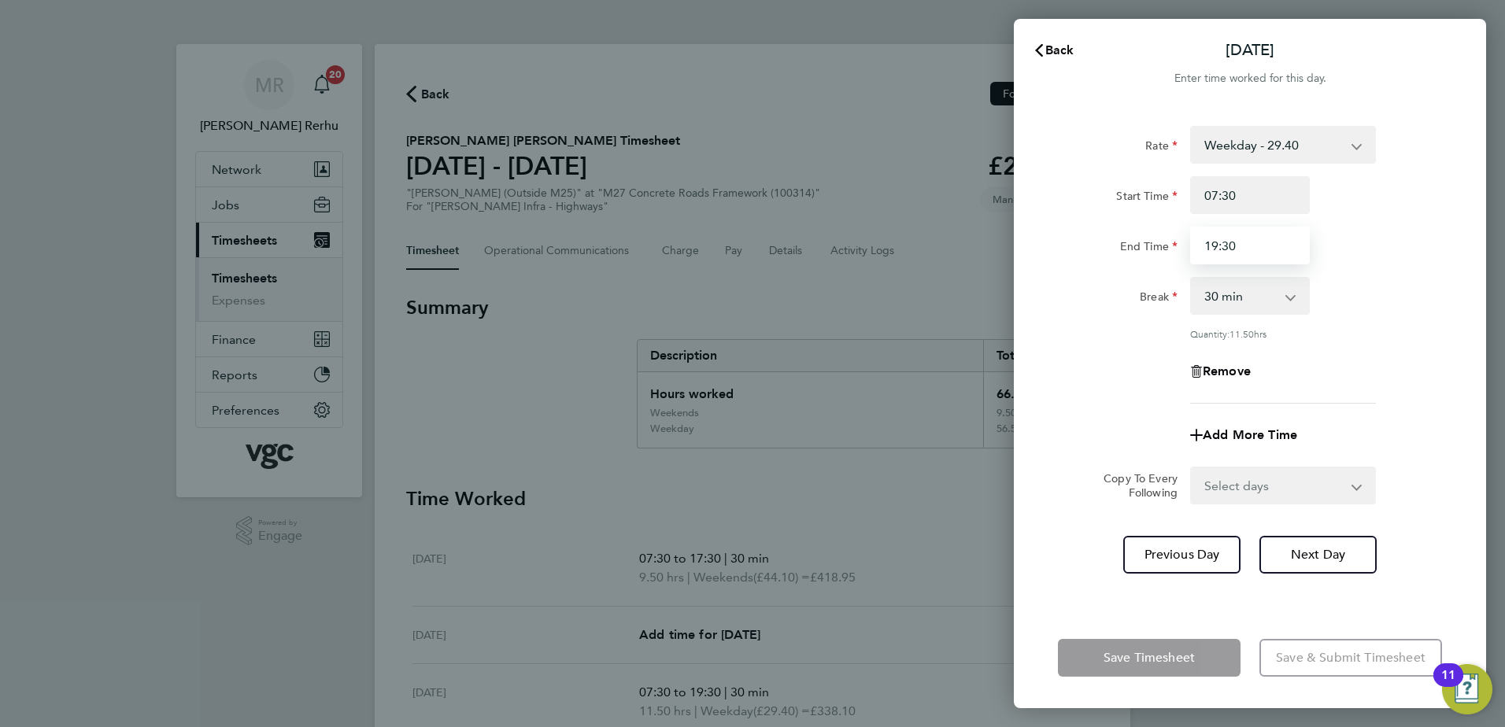
click at [1241, 235] on input "19:30" at bounding box center [1250, 246] width 120 height 38
type input "19:00"
click at [1346, 350] on div "Rate Weekday - 29.40 Weekday Nights - 36.75 Bank Holiday (exc Christmas) - 51.4…" at bounding box center [1250, 265] width 384 height 278
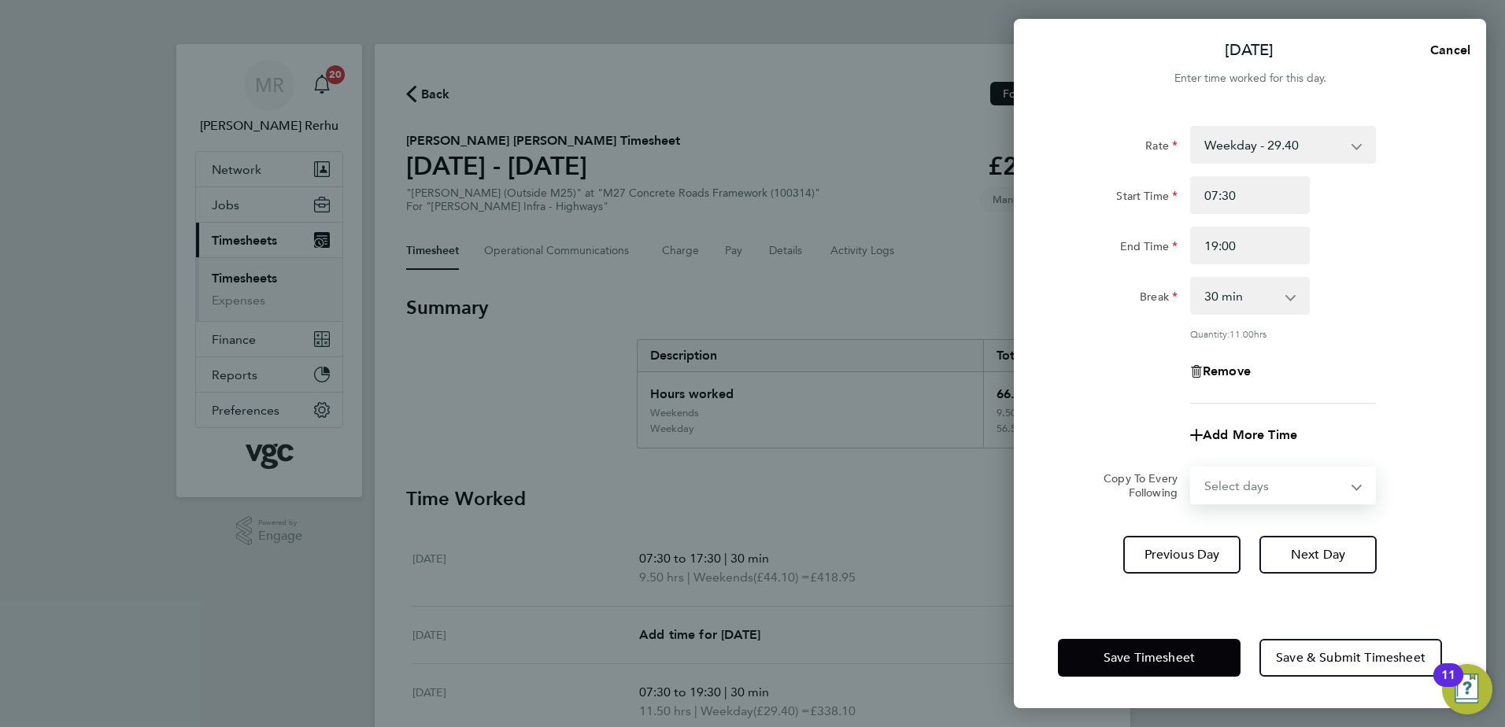
click at [1309, 487] on select "Select days Day Tuesday Wednesday Thursday Friday" at bounding box center [1274, 485] width 165 height 35
select select "DAY"
click at [1192, 468] on select "Select days Day Tuesday Wednesday Thursday Friday" at bounding box center [1274, 485] width 165 height 35
select select "2025-09-26"
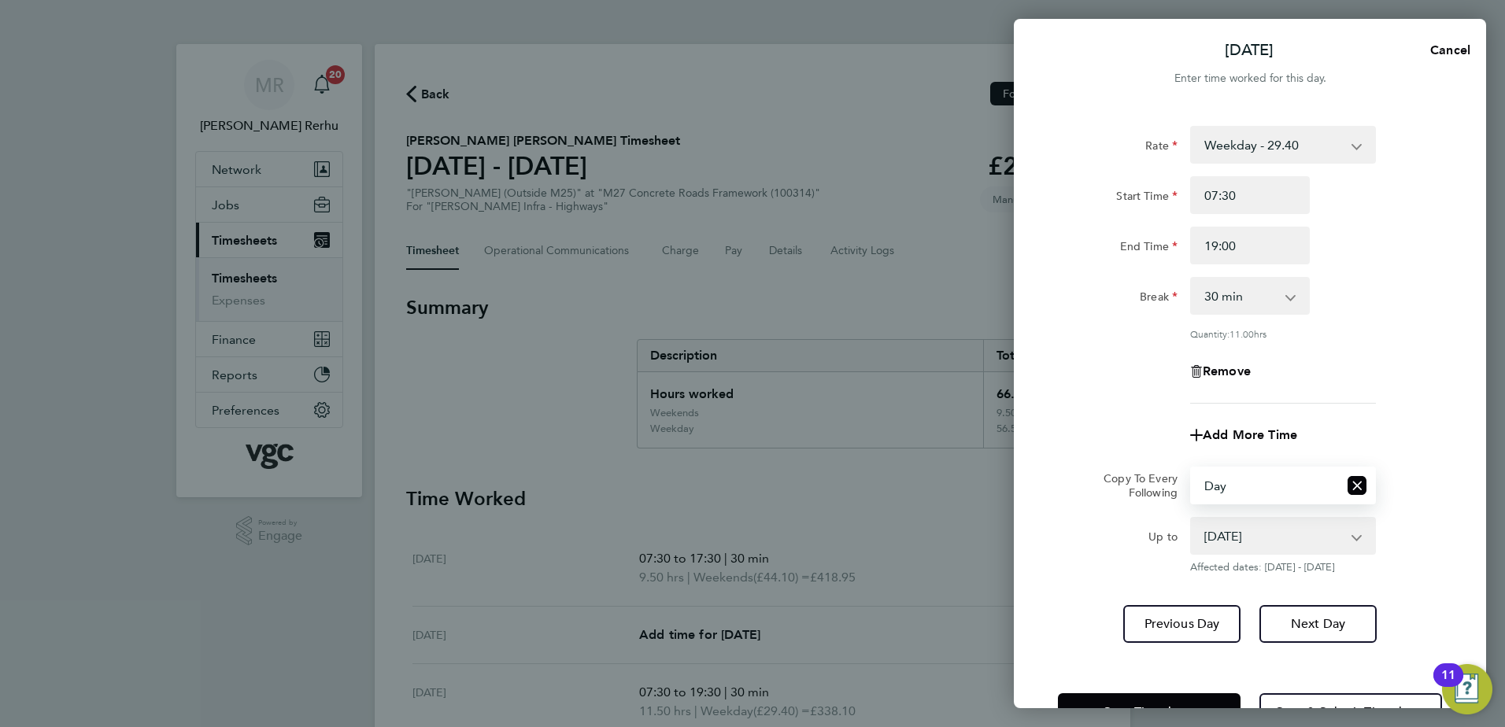
scroll to position [53, 0]
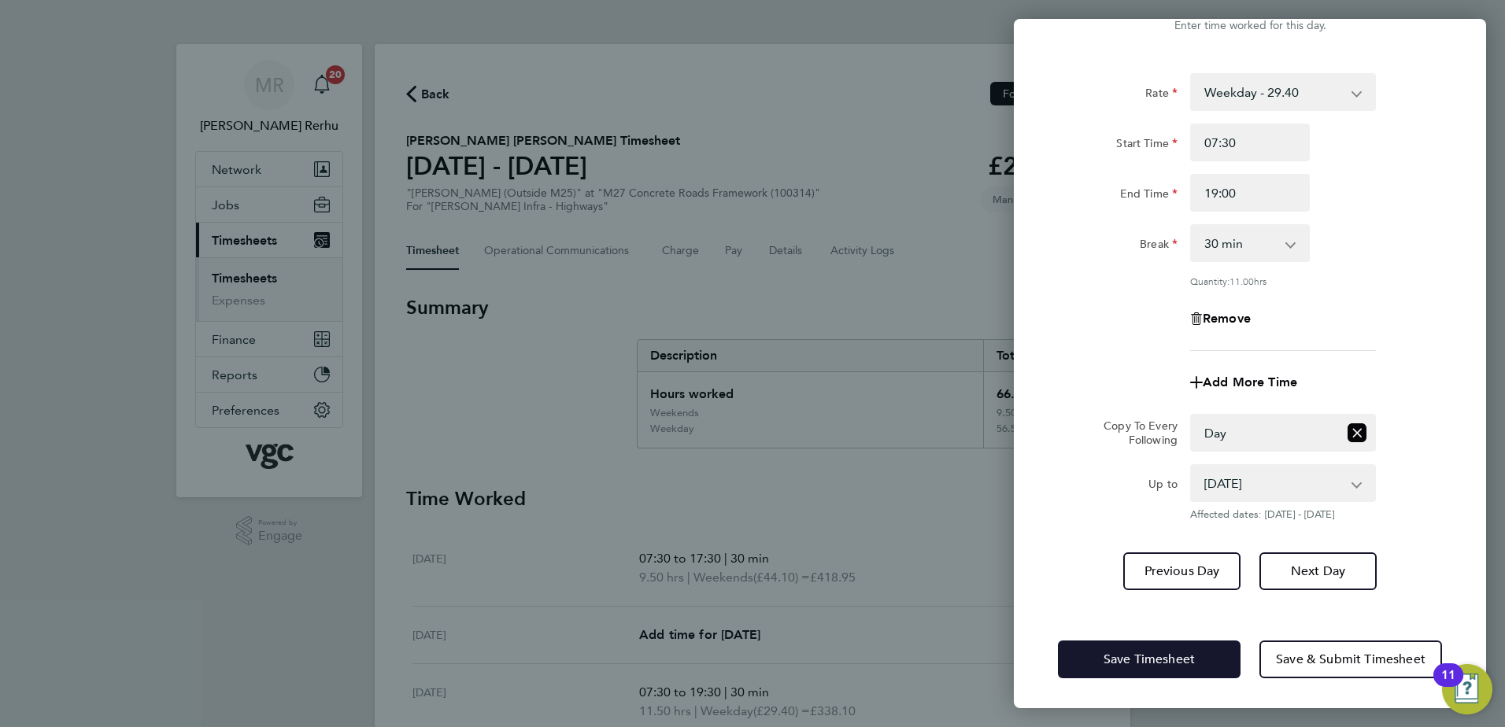
click at [1160, 664] on span "Save Timesheet" at bounding box center [1149, 660] width 91 height 16
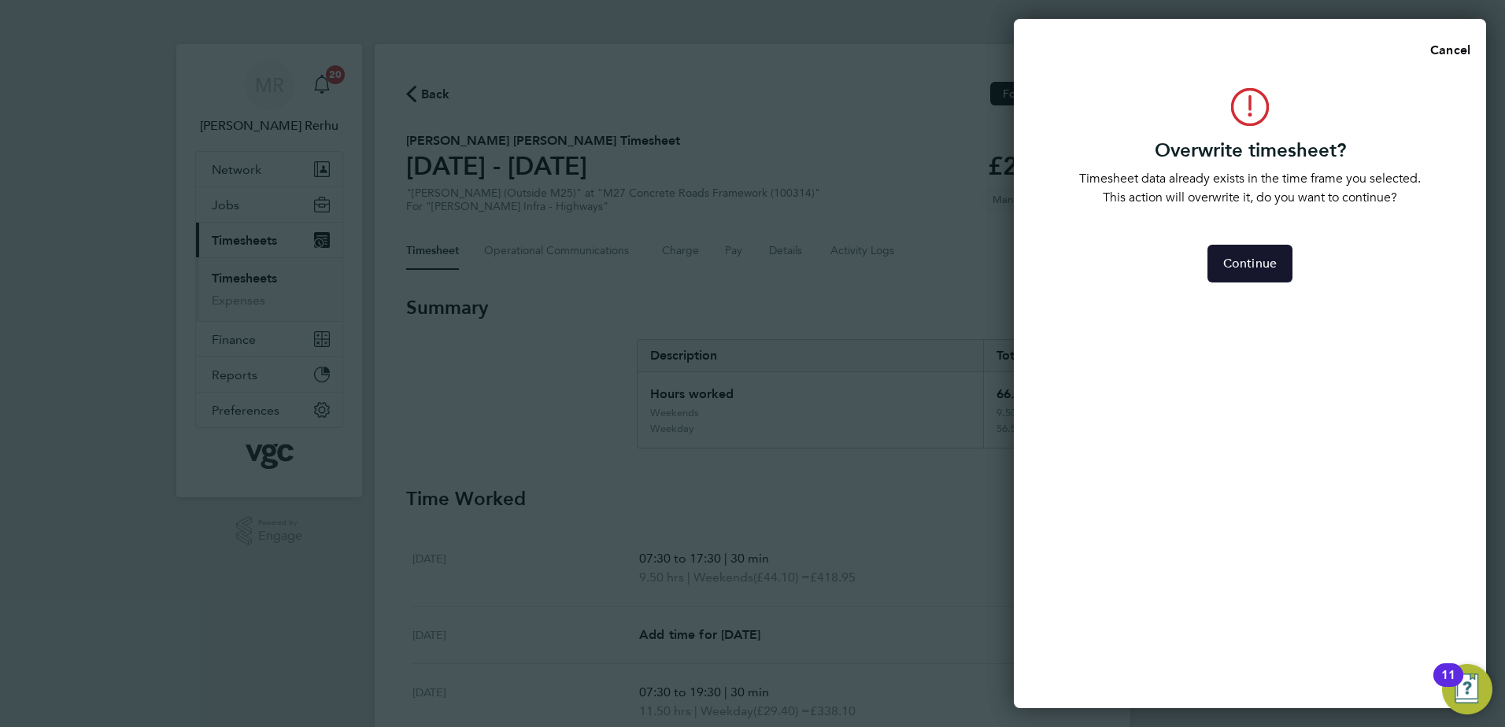
click at [1249, 268] on span "Continue" at bounding box center [1250, 264] width 54 height 16
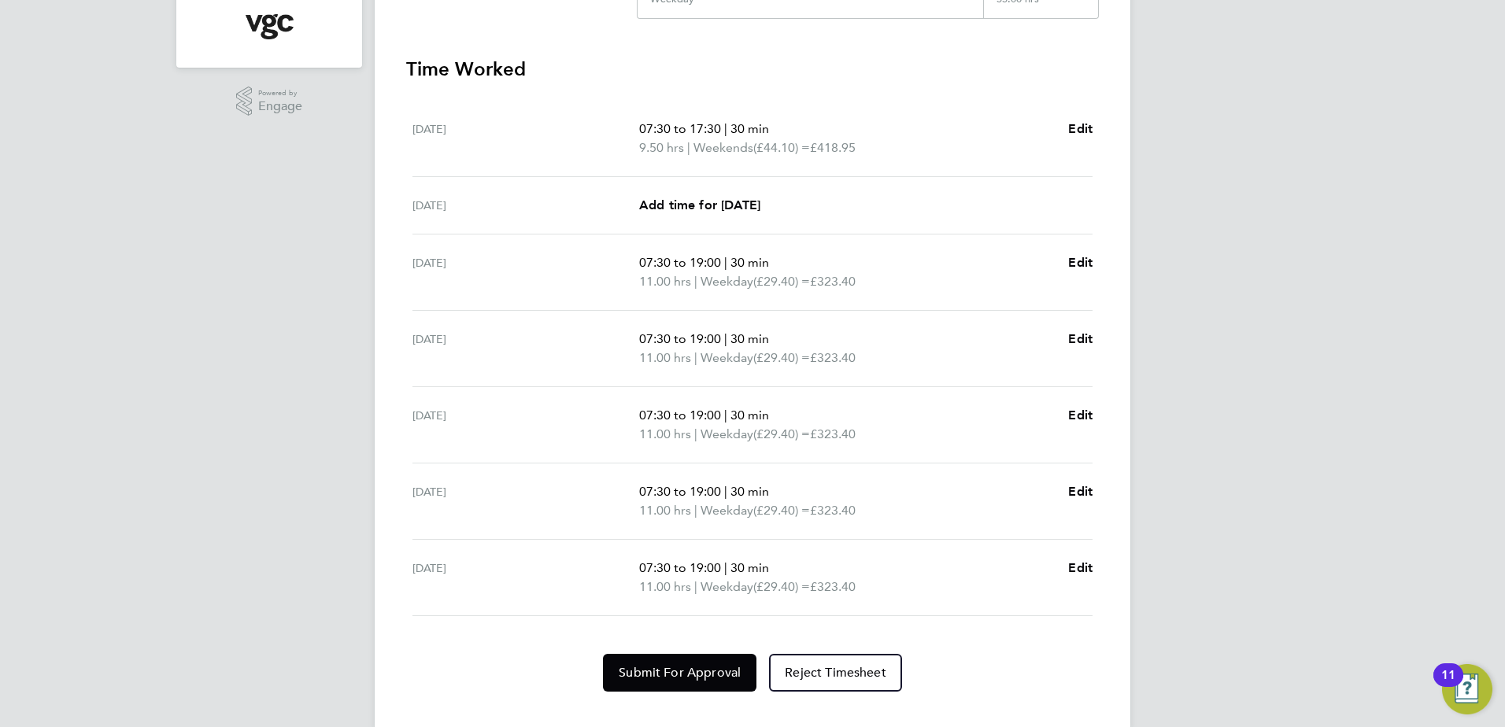
scroll to position [457, 0]
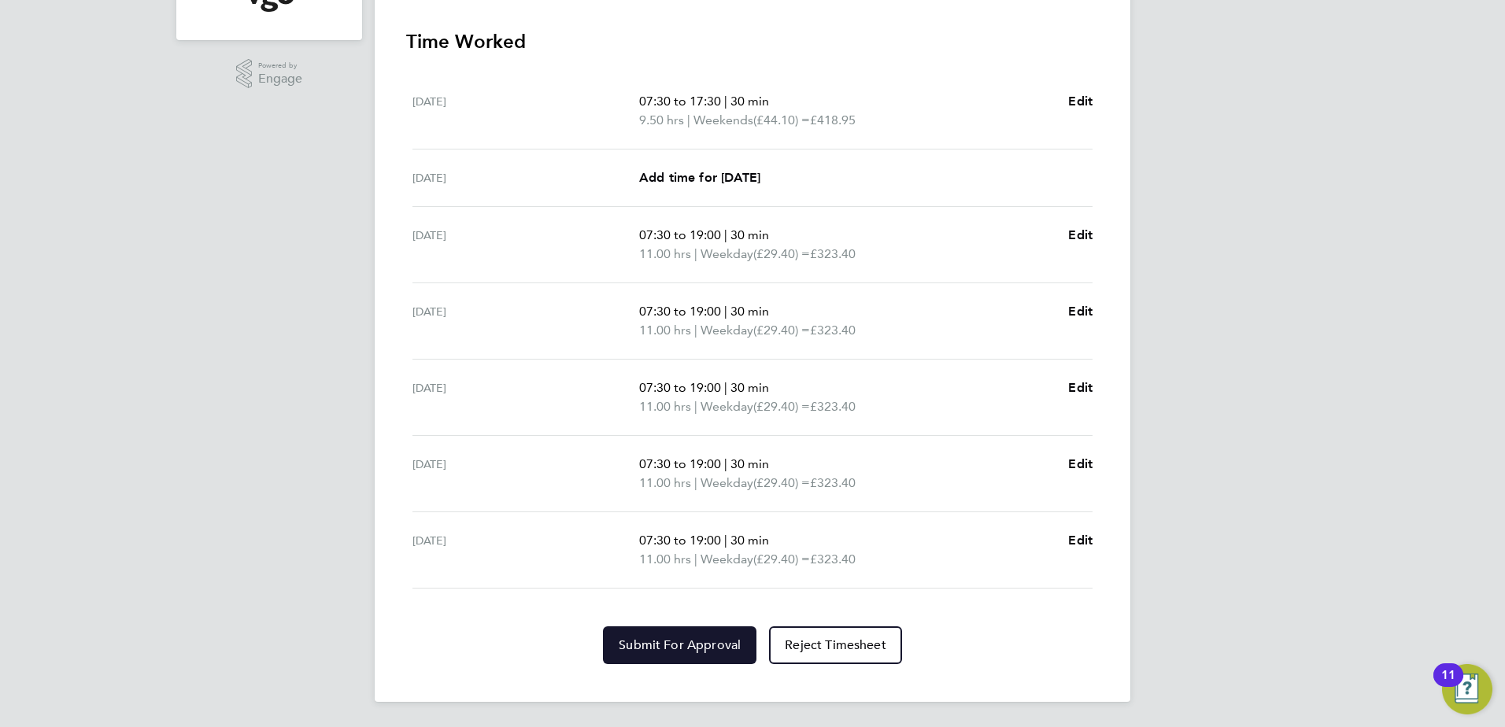
click at [673, 657] on button "Submit For Approval" at bounding box center [680, 646] width 154 height 38
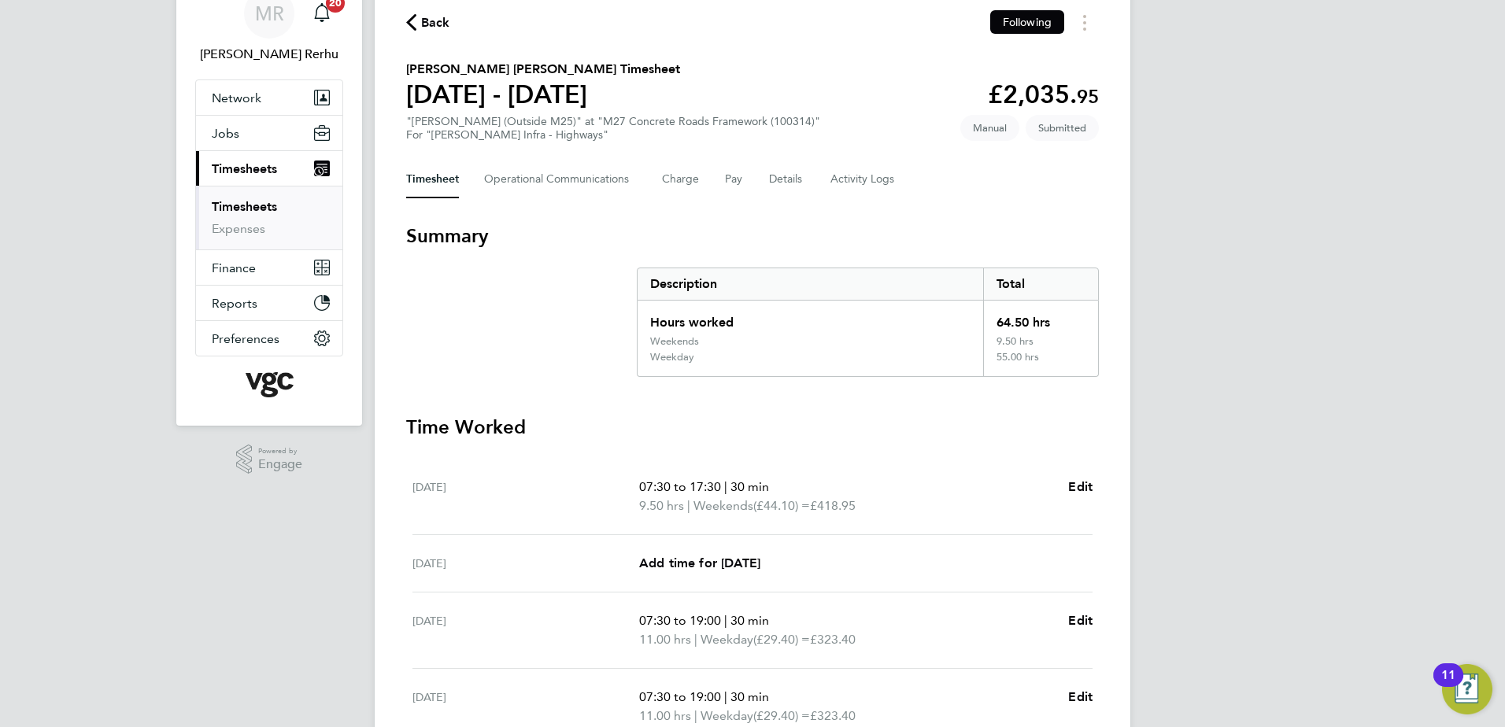
scroll to position [64, 0]
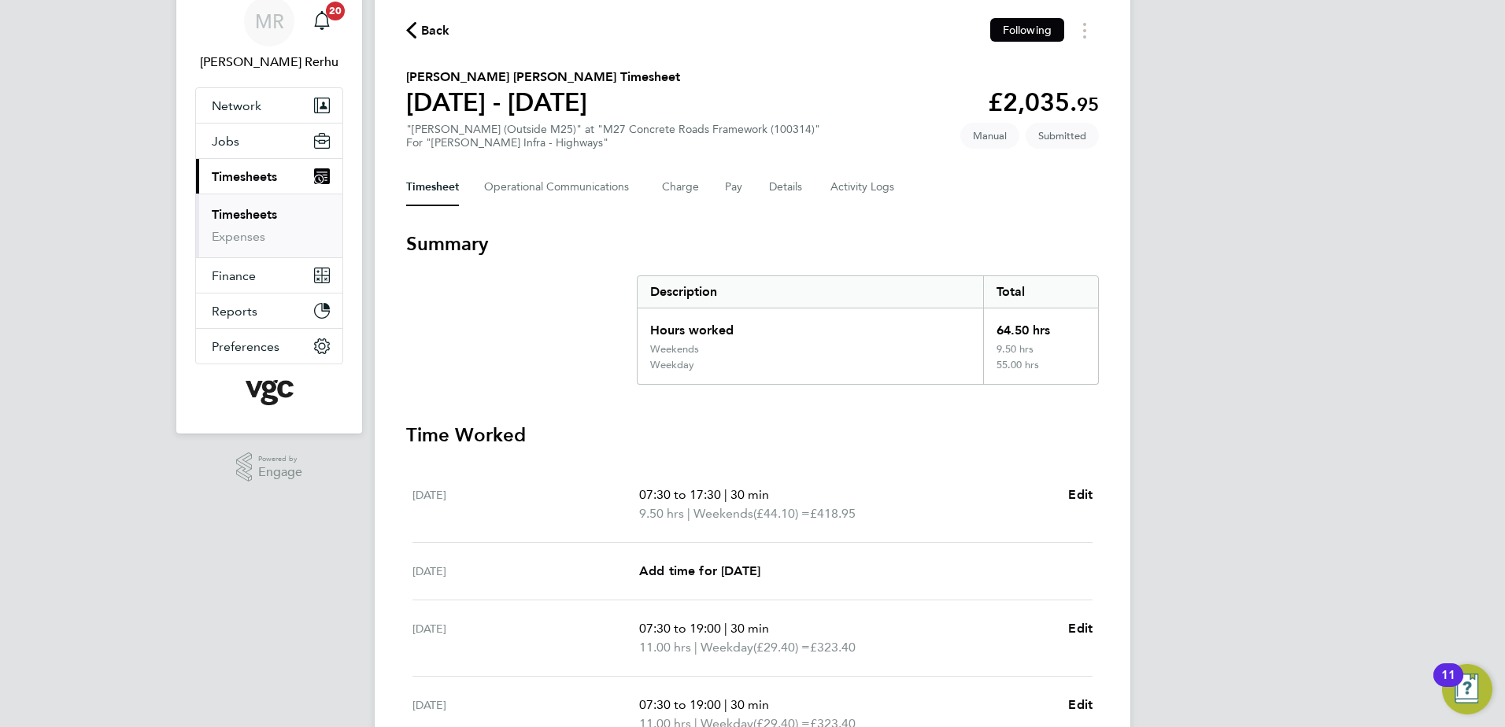
click at [257, 212] on link "Timesheets" at bounding box center [244, 214] width 65 height 15
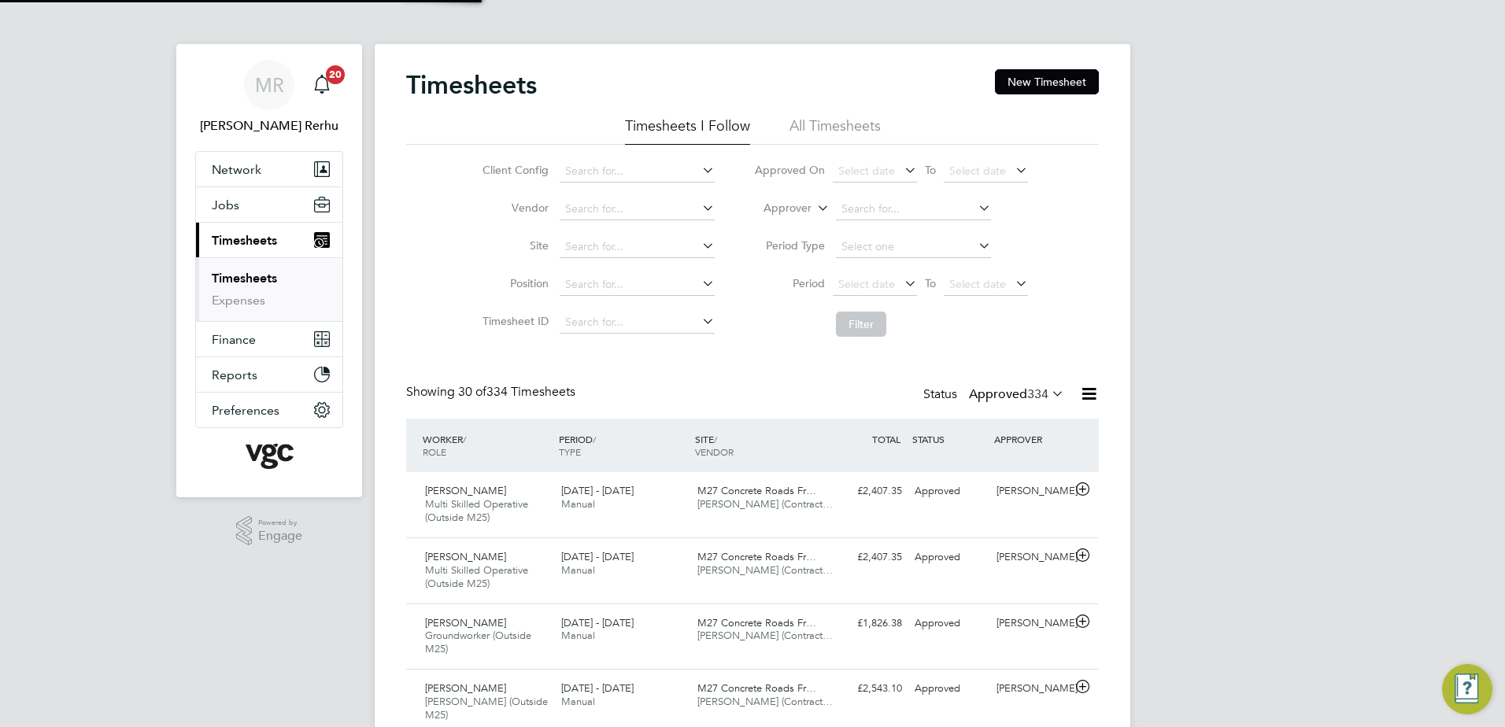
scroll to position [8, 8]
